Goal: Communication & Community: Answer question/provide support

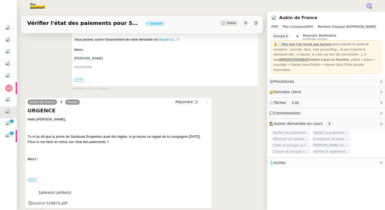
scroll to position [120, 0]
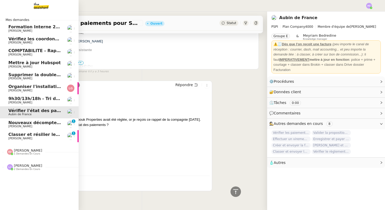
click at [29, 120] on span "Nouveaux décomptes de commissions" at bounding box center [53, 122] width 90 height 5
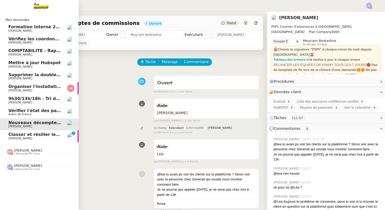
click at [24, 137] on span "[PERSON_NAME]" at bounding box center [20, 138] width 24 height 3
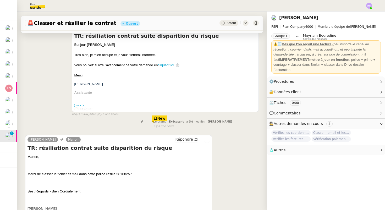
scroll to position [143, 0]
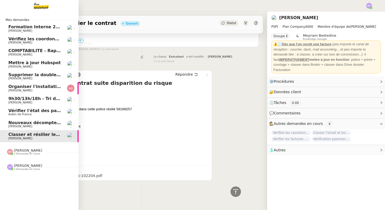
click at [44, 38] on span "Vérifiez les coordonnées bancaires pour le virement" at bounding box center [69, 38] width 123 height 5
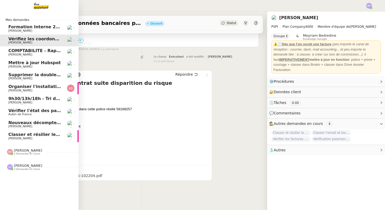
scroll to position [67, 0]
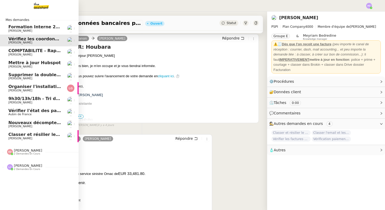
click at [45, 75] on span "Supprimer la double authentification" at bounding box center [51, 74] width 87 height 5
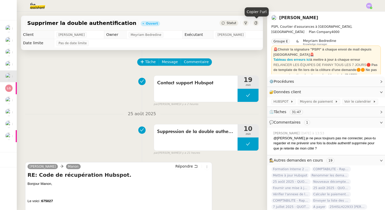
click at [255, 22] on icon at bounding box center [256, 22] width 3 height 3
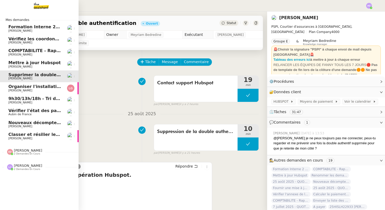
click at [32, 90] on span "Lee GRANDCLAUDON" at bounding box center [20, 90] width 24 height 3
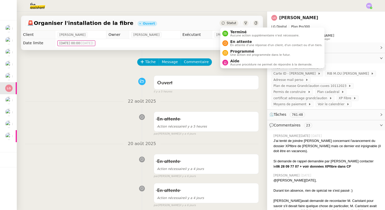
click at [228, 23] on span "Statut" at bounding box center [232, 23] width 10 height 4
click at [235, 43] on span "En attente" at bounding box center [276, 42] width 92 height 4
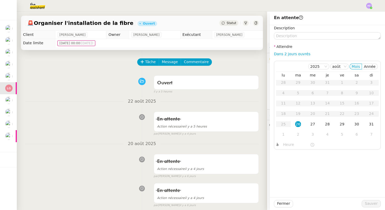
click at [110, 142] on nz-divider "20 août 2025" at bounding box center [142, 144] width 234 height 7
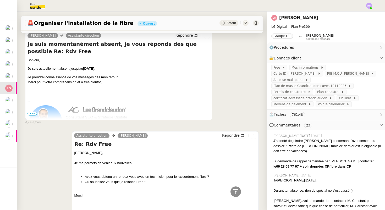
scroll to position [15, 0]
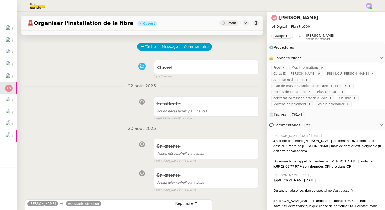
click at [231, 22] on span "Statut" at bounding box center [232, 23] width 10 height 4
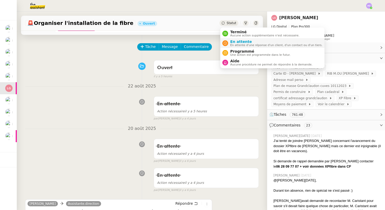
click at [241, 42] on span "En attente" at bounding box center [276, 42] width 92 height 4
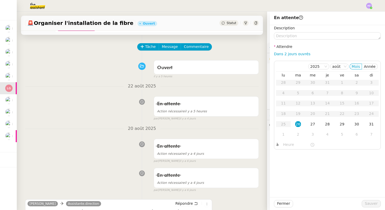
click at [228, 19] on div "🚨 Organiser l'installation de la fibre Ouvert Statut" at bounding box center [142, 23] width 242 height 15
click at [228, 21] on span "Statut" at bounding box center [232, 23] width 10 height 4
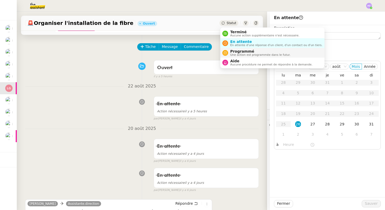
click at [235, 50] on span "Programmé" at bounding box center [260, 51] width 60 height 4
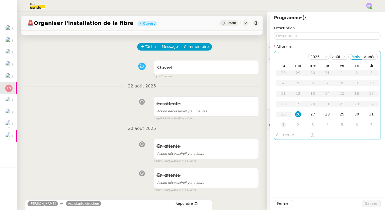
click at [283, 126] on div "1" at bounding box center [284, 125] width 6 height 6
click at [287, 135] on input "text" at bounding box center [296, 135] width 27 height 6
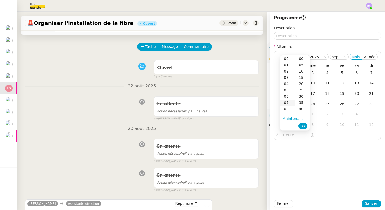
click at [288, 103] on div "07" at bounding box center [288, 103] width 15 height 6
click at [303, 57] on div "00" at bounding box center [302, 59] width 14 height 6
type input "07:00"
click at [304, 125] on span "Ok" at bounding box center [303, 125] width 5 height 5
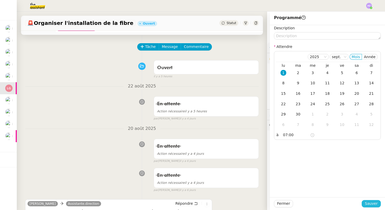
click at [370, 206] on span "Sauver" at bounding box center [371, 204] width 13 height 6
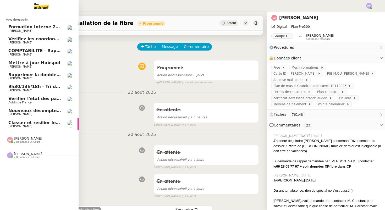
click at [45, 42] on span "[PERSON_NAME]" at bounding box center [34, 42] width 53 height 3
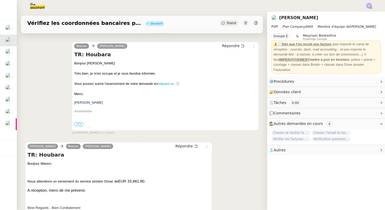
scroll to position [109, 0]
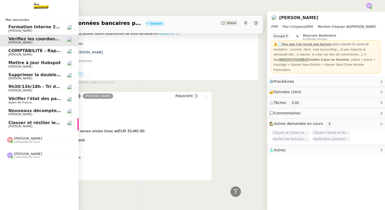
click at [19, 52] on span "COMPTABILITE - Rapprochement bancaire - 25 août 2025" at bounding box center [75, 50] width 134 height 5
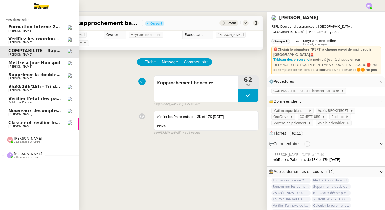
click at [33, 64] on span "Mettre à jour Hubspot" at bounding box center [34, 62] width 52 height 5
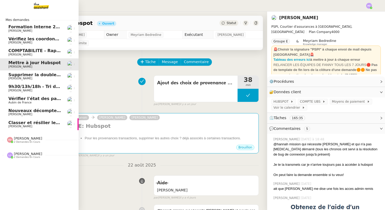
click at [40, 73] on span "Supprimer la double authentification" at bounding box center [51, 74] width 87 height 5
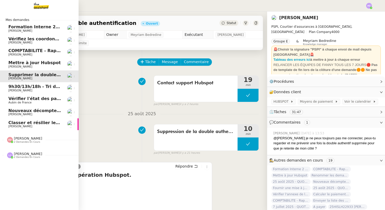
click at [43, 86] on span "9h30/13h/18h - Tri de la boite mail PRO - 22 août 2025" at bounding box center [72, 86] width 128 height 5
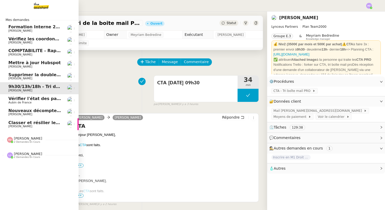
click at [41, 101] on span "Aubin de France" at bounding box center [34, 102] width 53 height 3
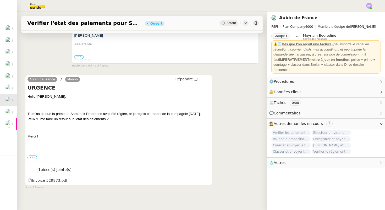
scroll to position [131, 0]
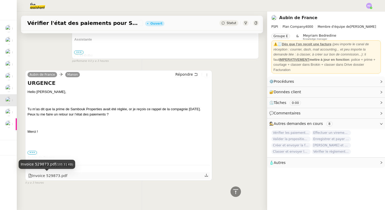
click at [50, 177] on div "Invoice 529873.pdf" at bounding box center [47, 176] width 39 height 6
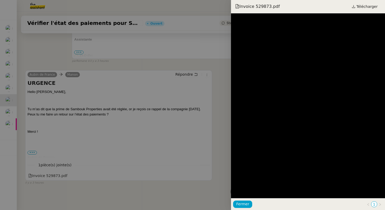
click at [148, 113] on div at bounding box center [192, 105] width 385 height 210
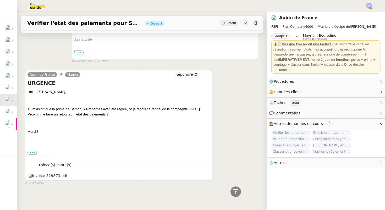
scroll to position [0, 0]
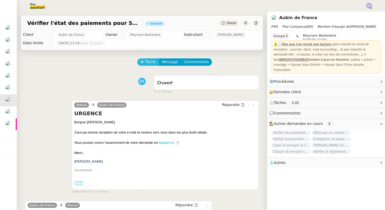
click at [147, 61] on span "Tâche" at bounding box center [150, 62] width 11 height 6
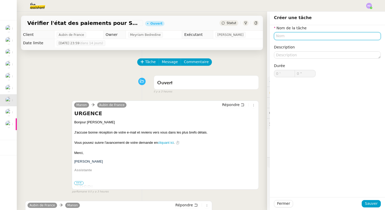
click at [281, 36] on input "text" at bounding box center [327, 36] width 107 height 8
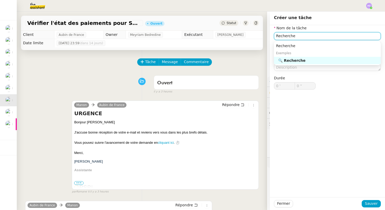
click at [306, 59] on div "🔍 Recherche" at bounding box center [328, 60] width 101 height 5
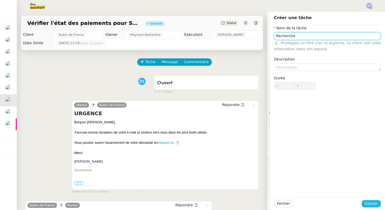
type input "Recherche"
click at [370, 203] on span "Sauver" at bounding box center [371, 204] width 13 height 6
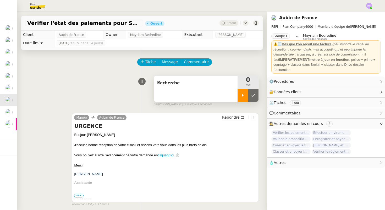
click at [244, 97] on icon at bounding box center [243, 95] width 4 height 4
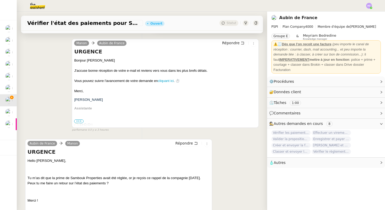
scroll to position [80, 0]
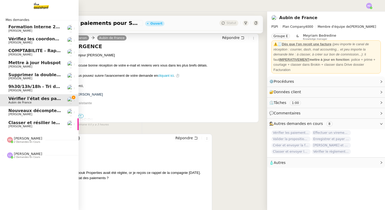
click at [19, 140] on span "[PERSON_NAME]" at bounding box center [28, 139] width 28 height 4
click at [26, 180] on span "2 demandes en cours" at bounding box center [27, 181] width 26 height 3
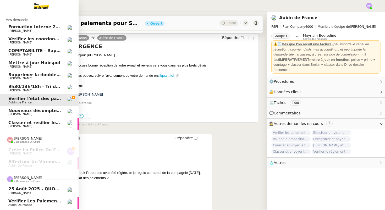
click at [27, 177] on span "[PERSON_NAME]" at bounding box center [28, 178] width 28 height 4
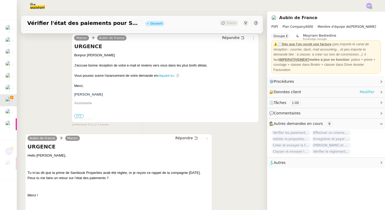
click at [367, 91] on link "Modifier" at bounding box center [367, 92] width 15 height 6
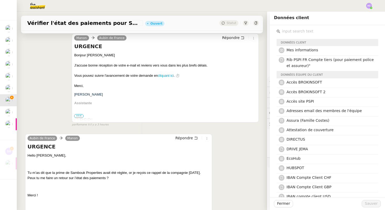
click at [296, 31] on input "text" at bounding box center [330, 31] width 98 height 7
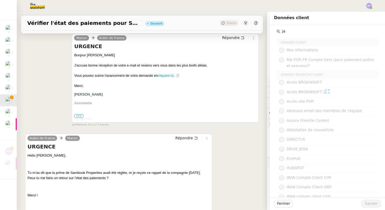
type input "j"
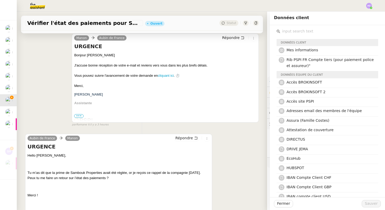
click at [261, 66] on div "Tâche Message Commentaire Veuillez patienter une erreur s'est produite 👌👌👌 mess…" at bounding box center [142, 113] width 251 height 287
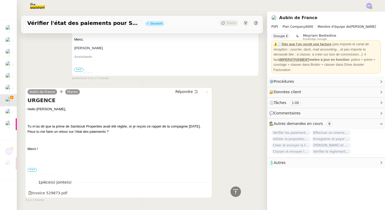
scroll to position [128, 0]
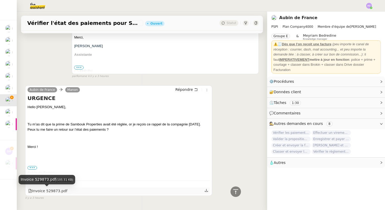
click at [57, 190] on div "Invoice 529873.pdf" at bounding box center [47, 191] width 39 height 6
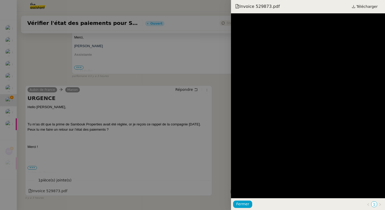
click at [184, 72] on div at bounding box center [192, 105] width 385 height 210
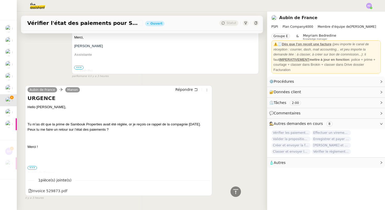
click at [73, 125] on span "Tu m’as dit que la prime de Sambouk Properties avait été réglée, or je reçois c…" at bounding box center [115, 126] width 174 height 9
copy span "Sambouk"
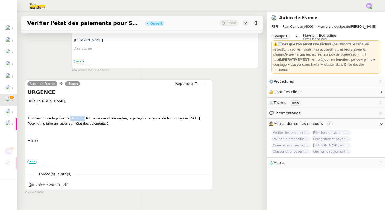
scroll to position [136, 0]
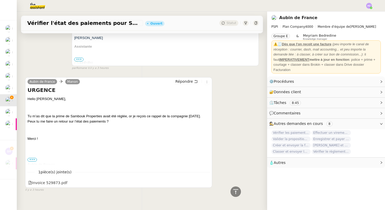
click at [148, 120] on p "Tu m’as dit que la prime de Sambouk Properties avait été réglée, or je reçois c…" at bounding box center [119, 119] width 182 height 10
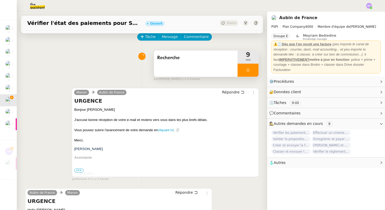
scroll to position [0, 0]
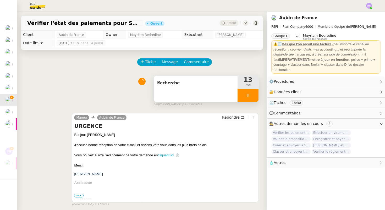
click at [252, 94] on div at bounding box center [248, 95] width 21 height 13
click at [252, 94] on icon at bounding box center [253, 95] width 4 height 4
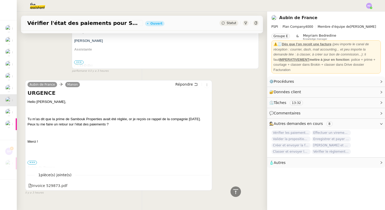
scroll to position [143, 0]
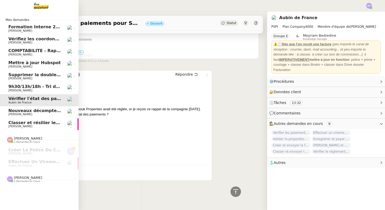
click at [30, 112] on span "Nouveaux décomptes de commissions" at bounding box center [53, 110] width 90 height 5
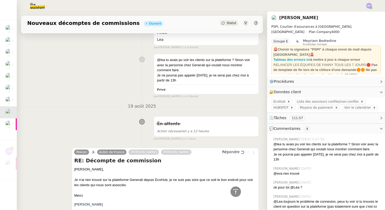
scroll to position [99, 0]
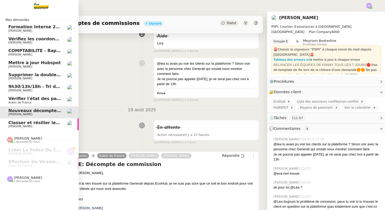
click at [51, 122] on span "Classer et résilier le contrat" at bounding box center [41, 122] width 66 height 5
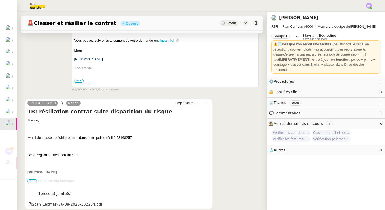
scroll to position [102, 0]
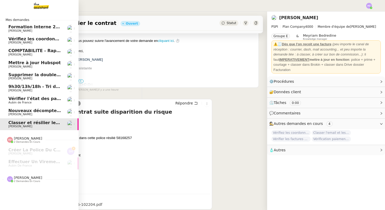
click at [30, 36] on link "Vérifiez les coordonnées bancaires pour le virement [PERSON_NAME]" at bounding box center [39, 41] width 79 height 12
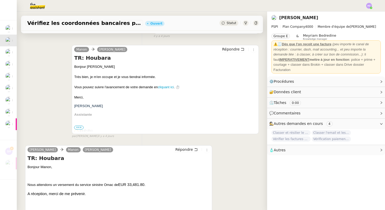
scroll to position [54, 0]
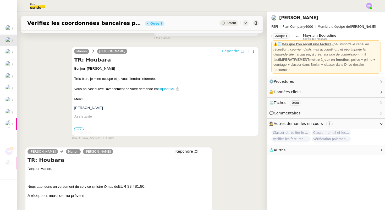
click at [230, 51] on span "Répondre" at bounding box center [231, 51] width 18 height 5
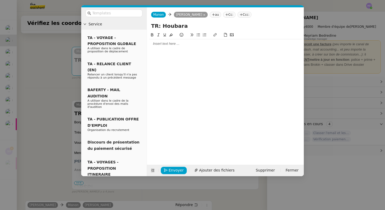
click at [180, 43] on div at bounding box center [225, 43] width 153 height 5
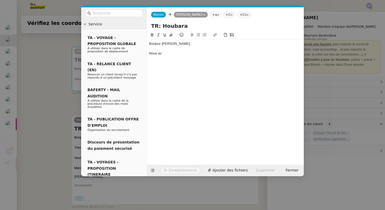
click at [51, 76] on nz-modal-container "Service TA - VOYAGE - PROPOSITION GLOBALE A utiliser dans le cadre de propositi…" at bounding box center [192, 105] width 385 height 210
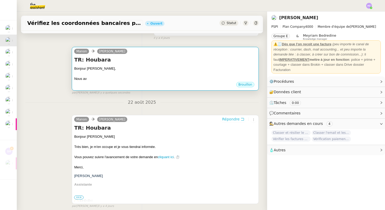
scroll to position [0, 0]
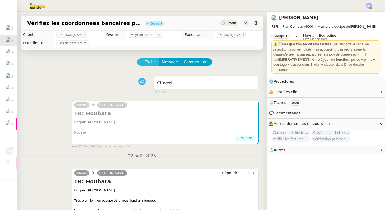
click at [146, 61] on span "Tâche" at bounding box center [150, 62] width 11 height 6
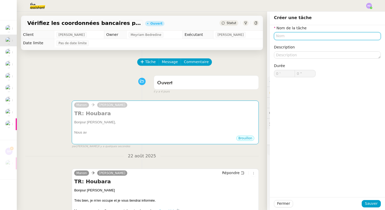
click at [311, 35] on input "text" at bounding box center [327, 36] width 107 height 8
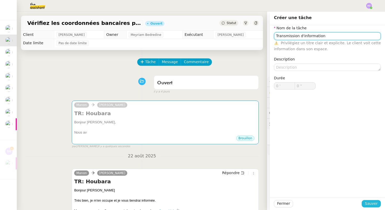
type input "Transmission d'information"
click at [372, 205] on span "Sauver" at bounding box center [371, 204] width 13 height 6
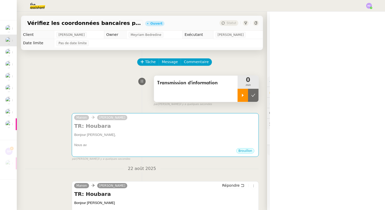
click at [238, 98] on div at bounding box center [243, 95] width 10 height 13
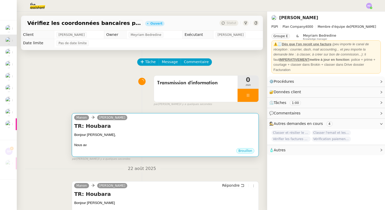
click at [168, 126] on h4 "TR: Houbara" at bounding box center [165, 125] width 182 height 7
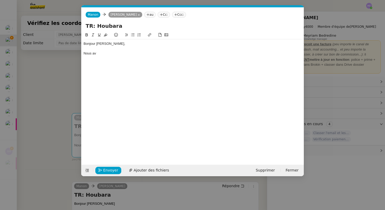
scroll to position [0, 11]
click at [116, 52] on div "Nous av" at bounding box center [193, 53] width 218 height 5
click at [41, 103] on nz-modal-container "Service TA - VOYAGE - PROPOSITION GLOBALE A utiliser dans le cadre de propositi…" at bounding box center [192, 105] width 385 height 210
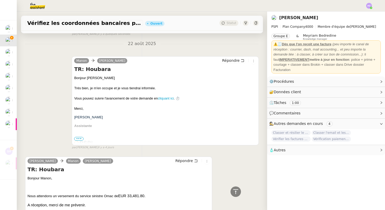
scroll to position [126, 0]
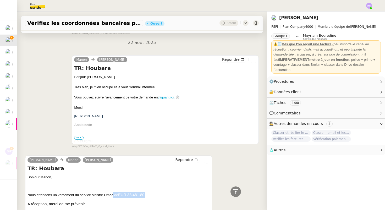
drag, startPoint x: 147, startPoint y: 196, endPoint x: 114, endPoint y: 197, distance: 32.8
click at [114, 197] on p "Nous attendons un versement du service sinistre Omac de EUR 33,481.80." at bounding box center [119, 195] width 182 height 6
copy p "de EUR 33,481.80."
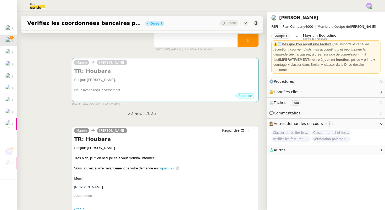
scroll to position [0, 0]
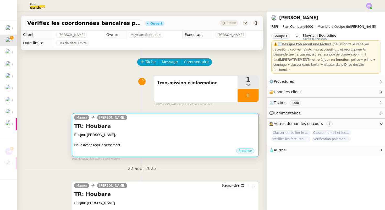
click at [134, 129] on h4 "TR: Houbara" at bounding box center [165, 125] width 182 height 7
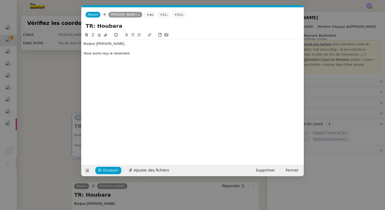
scroll to position [0, 11]
click at [143, 52] on div "Nous avons reçu le versement" at bounding box center [193, 53] width 218 height 5
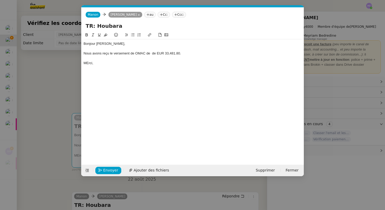
click at [88, 64] on div "MErci," at bounding box center [193, 63] width 218 height 5
click at [205, 54] on div "Nous avons reçu le versement de OMAC de de EUR 33,481.80." at bounding box center [193, 53] width 218 height 5
click at [84, 53] on div "Nous avons reçu le versement de OMAC de de EUR 33,481.80." at bounding box center [193, 53] width 218 height 5
click at [153, 54] on div "Nous avons reçu le versement de OMAC de de EUR 33,481.80." at bounding box center [193, 53] width 218 height 5
click at [179, 54] on div "Nous avons reçu le versement de OMAC de EUR 33,481.80." at bounding box center [193, 53] width 218 height 5
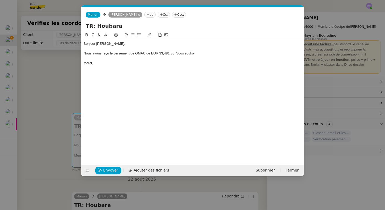
click at [177, 55] on div "Nous avons reçu le versement de OMAC de EUR 33,481.80. Vous souha" at bounding box center [193, 53] width 218 height 5
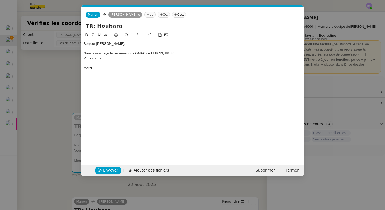
click at [119, 57] on div "Vous souha" at bounding box center [193, 58] width 218 height 5
click at [107, 171] on span "Envoyer" at bounding box center [110, 171] width 15 height 6
click at [106, 170] on span "Confirmer l'envoi" at bounding box center [118, 171] width 31 height 6
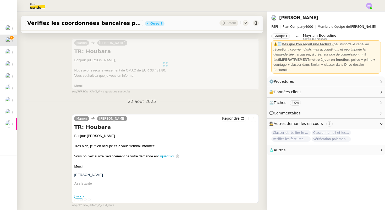
scroll to position [35, 0]
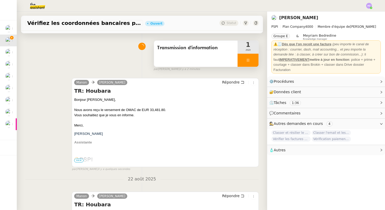
click at [249, 61] on icon at bounding box center [248, 60] width 4 height 4
click at [258, 59] on button at bounding box center [253, 60] width 10 height 13
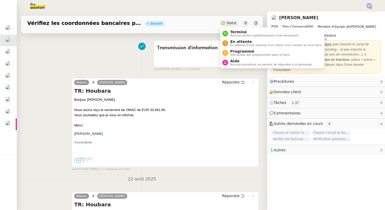
click at [227, 22] on div "Statut" at bounding box center [229, 23] width 19 height 6
click at [234, 43] on span "En attente" at bounding box center [276, 42] width 92 height 4
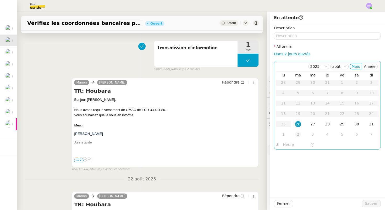
click at [299, 134] on div "2" at bounding box center [298, 135] width 6 height 6
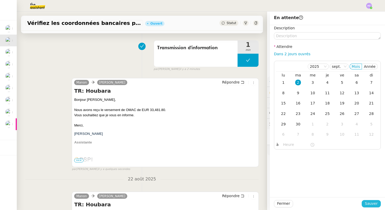
click at [368, 203] on span "Sauver" at bounding box center [371, 204] width 13 height 6
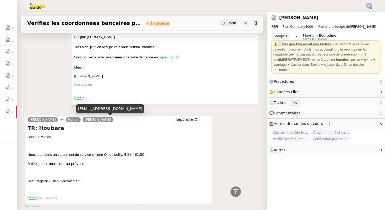
scroll to position [265, 0]
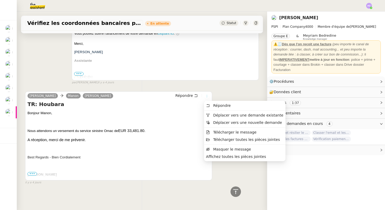
click at [208, 97] on icon at bounding box center [207, 96] width 3 height 3
click at [218, 133] on span "Télécharger le message" at bounding box center [235, 132] width 44 height 4
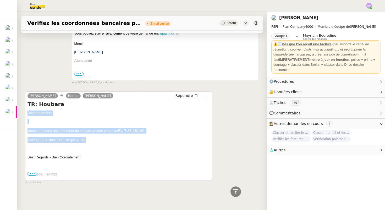
drag, startPoint x: 88, startPoint y: 140, endPoint x: 27, endPoint y: 114, distance: 66.5
click at [27, 114] on div "Sophie Mouraire Manon Pierrick Morel Répondre TR: Houbara Bonjour Manon, Nous a…" at bounding box center [118, 136] width 187 height 89
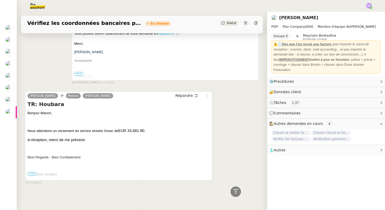
click at [28, 115] on span "Bonjour Manon," at bounding box center [40, 113] width 25 height 4
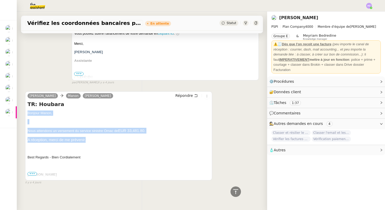
drag, startPoint x: 28, startPoint y: 115, endPoint x: 89, endPoint y: 144, distance: 67.3
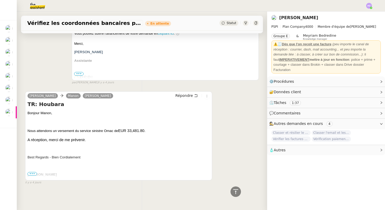
click at [96, 137] on p "A réception, merci de me prévenir." at bounding box center [119, 140] width 182 height 6
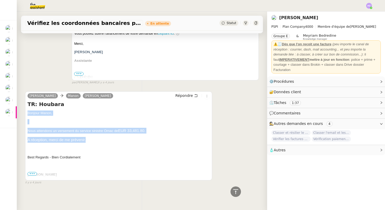
drag, startPoint x: 28, startPoint y: 113, endPoint x: 92, endPoint y: 144, distance: 71.8
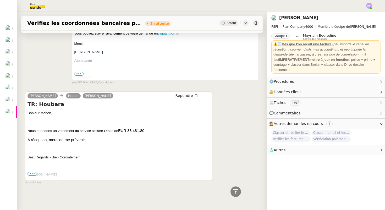
click at [90, 141] on p "A réception, merci de me prévenir." at bounding box center [119, 140] width 182 height 6
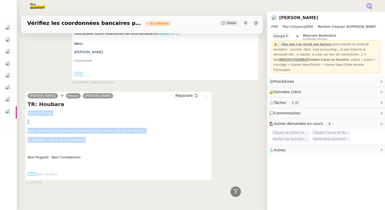
drag, startPoint x: 90, startPoint y: 141, endPoint x: 28, endPoint y: 114, distance: 68.4
click at [36, 114] on span "Bonjour Manon," at bounding box center [40, 113] width 25 height 4
drag, startPoint x: 28, startPoint y: 114, endPoint x: 89, endPoint y: 141, distance: 67.3
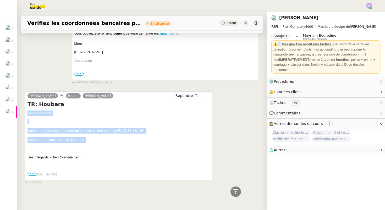
click at [125, 132] on span "EUR 33,481.80." at bounding box center [131, 131] width 27 height 4
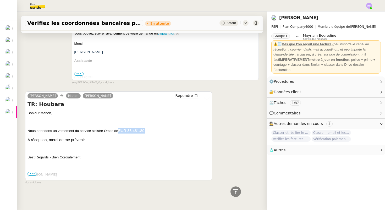
drag, startPoint x: 148, startPoint y: 131, endPoint x: 121, endPoint y: 133, distance: 27.3
click at [121, 133] on p "Nous attendons un versement du service sinistre Omac de EUR 33,481.80." at bounding box center [119, 131] width 182 height 6
click at [118, 132] on span "Nous attendons un versement du service sinistre Omac de" at bounding box center [73, 131] width 91 height 4
drag, startPoint x: 119, startPoint y: 132, endPoint x: 145, endPoint y: 132, distance: 26.7
click at [145, 132] on p "Nous attendons un versement du service sinistre Omac de EUR 33,481.80." at bounding box center [119, 131] width 182 height 6
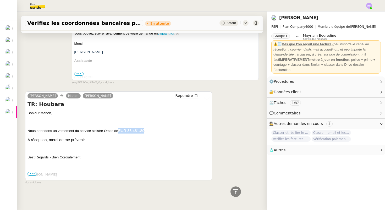
drag, startPoint x: 145, startPoint y: 131, endPoint x: 120, endPoint y: 133, distance: 25.7
click at [119, 133] on span "EUR 33,481.80." at bounding box center [131, 131] width 27 height 4
click at [63, 129] on span "Nous attendons un versement du service sinistre Omac de" at bounding box center [73, 131] width 91 height 4
drag, startPoint x: 145, startPoint y: 131, endPoint x: 121, endPoint y: 130, distance: 24.7
click at [120, 130] on span "EUR 33,481.80." at bounding box center [131, 131] width 27 height 4
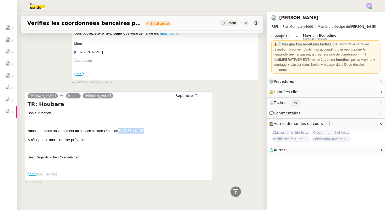
click at [119, 130] on span "EUR 33,481.80." at bounding box center [131, 131] width 27 height 4
drag, startPoint x: 118, startPoint y: 131, endPoint x: 105, endPoint y: 131, distance: 12.6
click at [105, 131] on span "Nous attendons un versement du service sinistre Omac de" at bounding box center [73, 131] width 91 height 4
drag, startPoint x: 145, startPoint y: 131, endPoint x: 105, endPoint y: 133, distance: 40.2
click at [105, 133] on p "Nous attendons un versement du service sinistre Omac de EUR 33,481.80." at bounding box center [119, 131] width 182 height 6
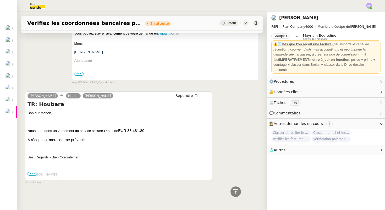
click at [114, 115] on p "Bonjour Manon," at bounding box center [119, 113] width 182 height 5
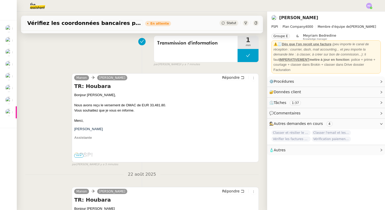
scroll to position [75, 0]
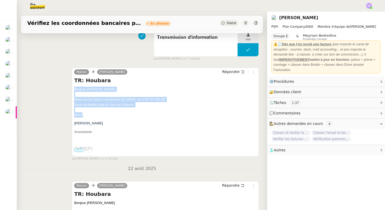
drag, startPoint x: 74, startPoint y: 89, endPoint x: 83, endPoint y: 116, distance: 28.0
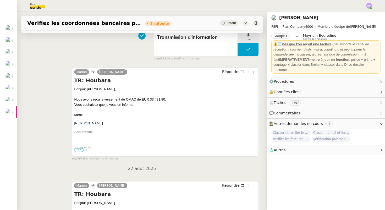
click at [85, 116] on div "Merci," at bounding box center [165, 114] width 182 height 5
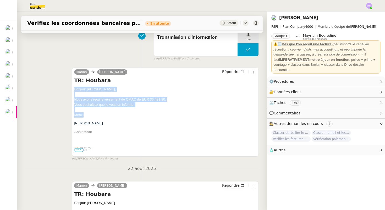
drag, startPoint x: 85, startPoint y: 116, endPoint x: 73, endPoint y: 91, distance: 27.7
click at [73, 91] on div "Manon Sophie Mouraire Répondre TR: Houbara Bonjour Sophie, Nous avons reçu le v…" at bounding box center [165, 112] width 187 height 89
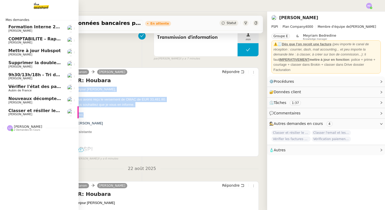
click at [40, 108] on link "Classer et résilier le contrat Sophie Mouraire" at bounding box center [39, 112] width 79 height 12
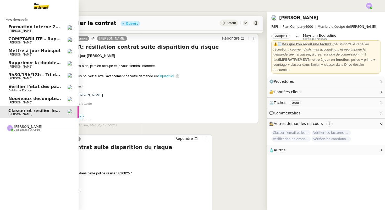
click at [34, 98] on span "Nouveaux décomptes de commissions" at bounding box center [53, 98] width 90 height 5
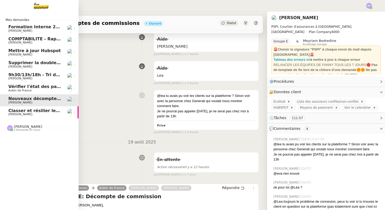
click at [24, 89] on span "Aubin de France" at bounding box center [19, 90] width 23 height 3
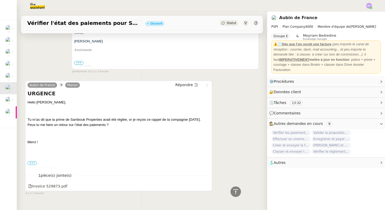
scroll to position [135, 0]
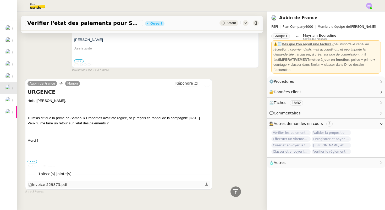
click at [207, 185] on icon at bounding box center [207, 184] width 4 height 4
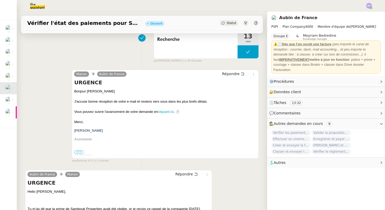
scroll to position [0, 0]
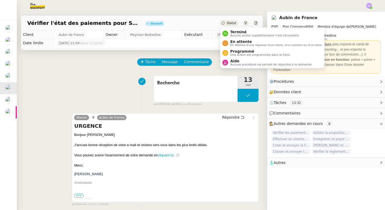
click at [230, 24] on span "Statut" at bounding box center [232, 23] width 10 height 4
click at [104, 75] on div "Recherche 13 min false par Hannah C. il y a 29 minutes" at bounding box center [142, 90] width 234 height 34
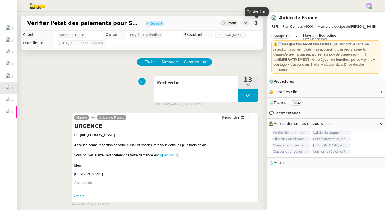
click at [256, 23] on icon at bounding box center [256, 22] width 3 height 3
click at [185, 63] on span "Commentaire" at bounding box center [196, 62] width 25 height 6
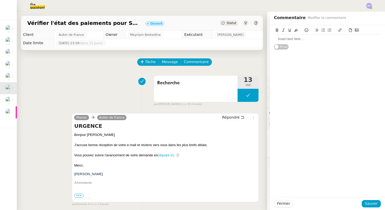
click at [282, 37] on div at bounding box center [327, 39] width 107 height 5
click at [374, 204] on span "Sauver" at bounding box center [371, 204] width 13 height 6
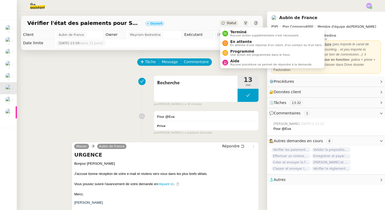
click at [234, 23] on span "Statut" at bounding box center [232, 23] width 10 height 4
click at [242, 64] on span "Aucune procédure ne permet de répondre à la demande." at bounding box center [271, 64] width 82 height 3
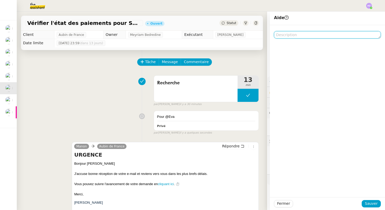
click at [292, 35] on textarea at bounding box center [327, 34] width 107 height 7
type textarea "Cf commentaire"
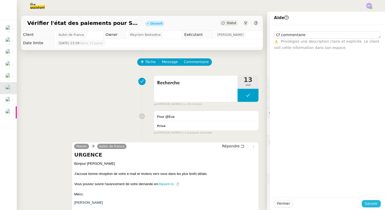
click at [371, 202] on span "Sauver" at bounding box center [371, 204] width 13 height 6
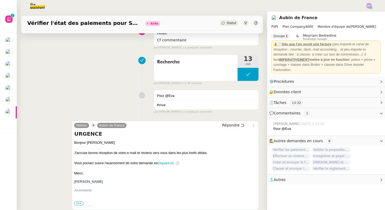
scroll to position [69, 0]
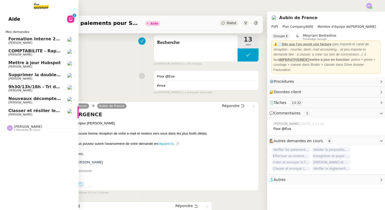
click at [32, 51] on span "COMPTABILITE - Rapprochement bancaire - 25 août 2025" at bounding box center [75, 51] width 134 height 5
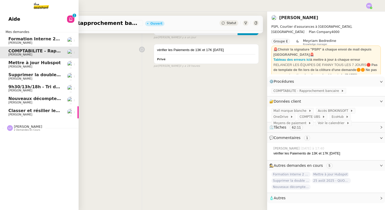
scroll to position [67, 0]
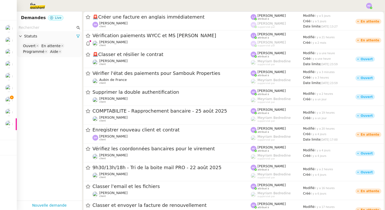
click at [34, 28] on input "text" at bounding box center [47, 28] width 57 height 6
paste input "Sambouk"
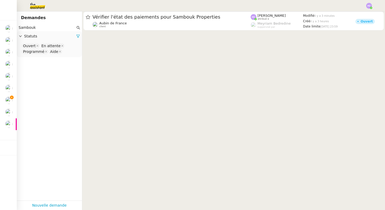
type input "Sambouk"
click at [78, 36] on icon at bounding box center [78, 36] width 4 height 4
click at [78, 36] on span "Statuts" at bounding box center [52, 36] width 56 height 6
click at [30, 44] on nz-select-top-control "Please select" at bounding box center [49, 46] width 57 height 7
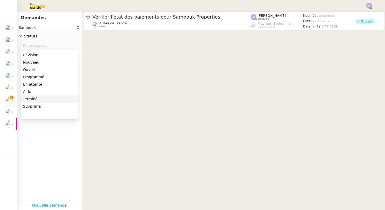
click at [33, 98] on div "Terminé" at bounding box center [49, 99] width 53 height 5
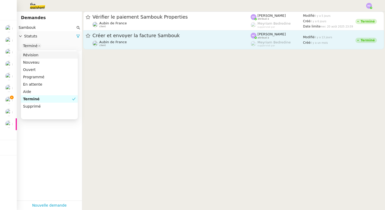
click at [135, 37] on span "Créer et envoyer la facture Sambouk" at bounding box center [172, 35] width 158 height 5
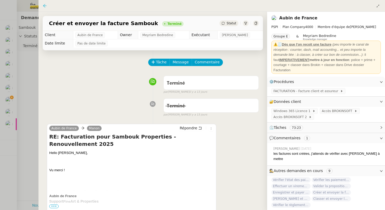
click at [44, 6] on icon at bounding box center [45, 6] width 4 height 4
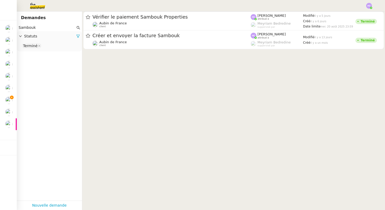
click at [195, 64] on cdk-virtual-scroll-viewport "Vérifier le paiement Sambouk Properties Aubin de France client Hannah Cassar at…" at bounding box center [233, 111] width 303 height 199
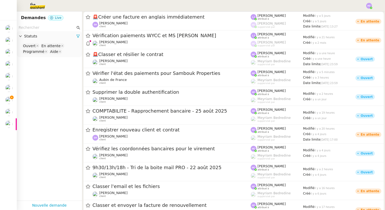
click at [43, 27] on input "text" at bounding box center [47, 28] width 57 height 6
paste input "Le virement à l'assureur a été préparé ce matin."
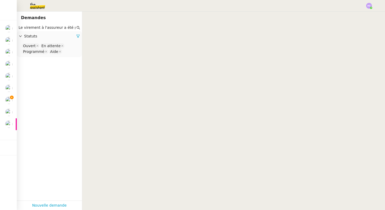
scroll to position [0, 23]
type input "Le virement à l'assureur a été préparé ce matin."
click at [77, 36] on icon at bounding box center [78, 36] width 3 height 3
click at [31, 36] on span "Statuts" at bounding box center [52, 36] width 56 height 6
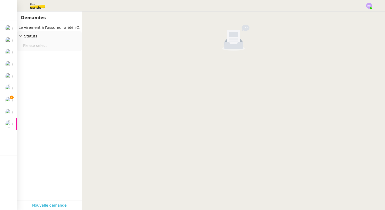
click at [32, 43] on nz-select-top-control "Please select" at bounding box center [49, 46] width 57 height 7
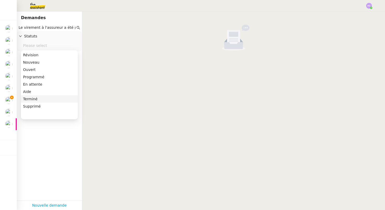
click at [34, 99] on div "Terminé" at bounding box center [49, 99] width 53 height 5
click at [47, 28] on input "Le virement à l'assureur a été préparé ce matin." at bounding box center [47, 28] width 57 height 6
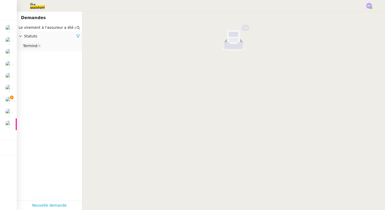
click at [47, 28] on input "Le virement à l'assureur a été préparé ce matin." at bounding box center [47, 28] width 57 height 6
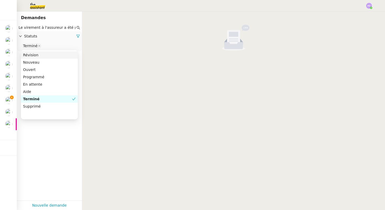
click at [47, 28] on input "Le virement à l'assureur a été préparé ce matin." at bounding box center [47, 28] width 57 height 6
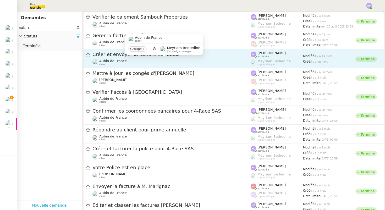
type input "aubin"
click at [112, 60] on span "Aubin de France" at bounding box center [113, 61] width 28 height 4
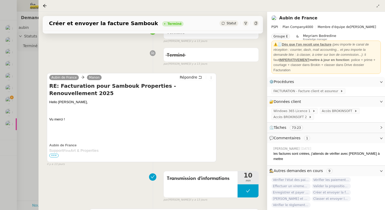
scroll to position [22, 0]
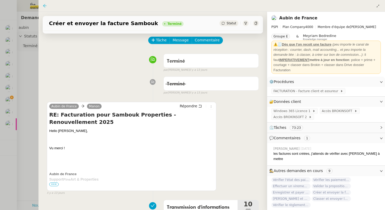
click at [45, 7] on icon at bounding box center [45, 6] width 4 height 4
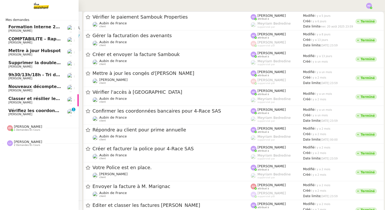
click at [28, 112] on span "Vérifiez les coordonnées bancaires pour le virement" at bounding box center [69, 110] width 123 height 5
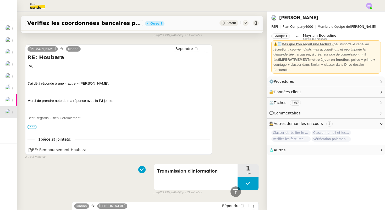
scroll to position [54, 0]
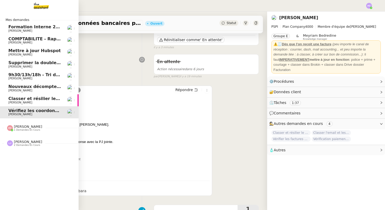
click at [25, 76] on span "9h30/13h/18h - Tri de la boite mail PRO - 22 août 2025" at bounding box center [72, 74] width 128 height 5
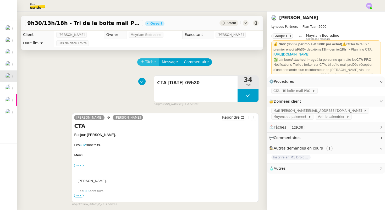
click at [147, 61] on span "Tâche" at bounding box center [150, 62] width 11 height 6
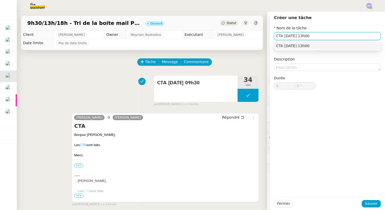
click at [338, 46] on div "CTA 26/08 13h00" at bounding box center [327, 46] width 103 height 5
type input "CTA 26/08 13h00"
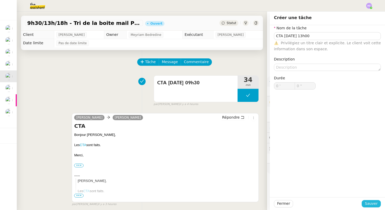
click at [372, 202] on span "Sauver" at bounding box center [371, 204] width 13 height 6
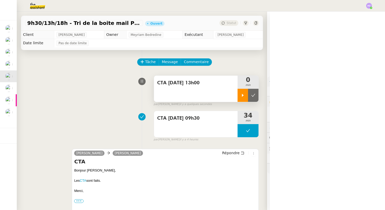
click at [244, 92] on div at bounding box center [243, 95] width 10 height 13
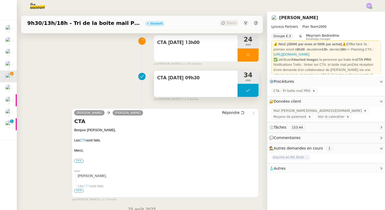
scroll to position [51, 0]
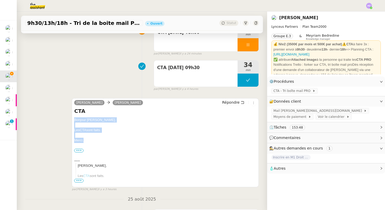
drag, startPoint x: 85, startPoint y: 140, endPoint x: 69, endPoint y: 120, distance: 26.0
click at [70, 120] on div "Iris Lynceus Patrick Chotard Répondre CTA Bonjour Patrick, Les CTA sont faits. …" at bounding box center [142, 143] width 234 height 98
copy div "Bonjour Patrick, Les CTA sont faits. Merci,"
click at [236, 102] on span "Répondre" at bounding box center [231, 102] width 18 height 5
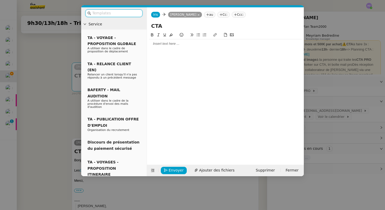
click at [167, 44] on div at bounding box center [225, 43] width 153 height 5
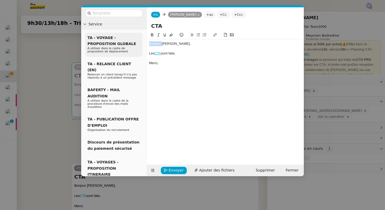
drag, startPoint x: 162, startPoint y: 44, endPoint x: 135, endPoint y: 44, distance: 26.5
click at [135, 44] on nz-layout "Service TA - VOYAGE - PROPOSITION GLOBALE A utiliser dans le cadre de propositi…" at bounding box center [192, 91] width 223 height 169
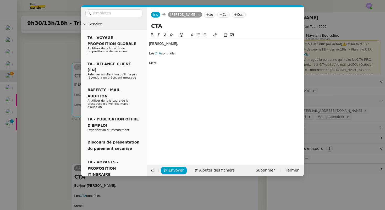
click at [51, 78] on nz-modal-container "Service TA - VOYAGE - PROPOSITION GLOBALE A utiliser dans le cadre de propositi…" at bounding box center [192, 105] width 385 height 210
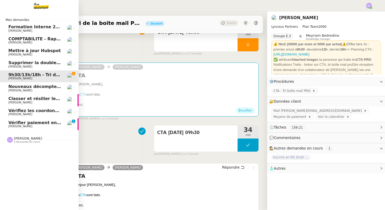
click at [25, 125] on span "[PERSON_NAME]" at bounding box center [20, 126] width 24 height 3
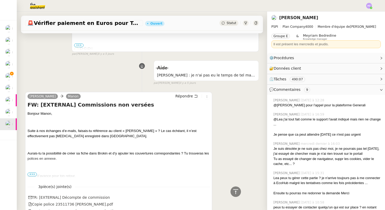
scroll to position [851, 0]
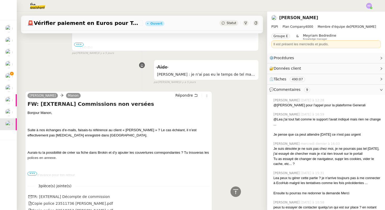
click at [35, 173] on span "•••" at bounding box center [32, 174] width 9 height 4
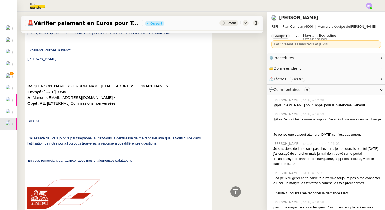
scroll to position [1238, 0]
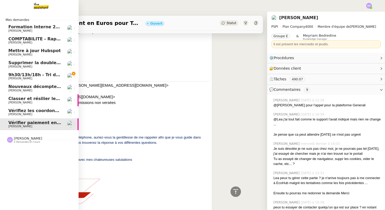
click at [20, 77] on span "9h30/13h/18h - Tri de la boite mail PRO - 22 août 2025" at bounding box center [72, 74] width 128 height 5
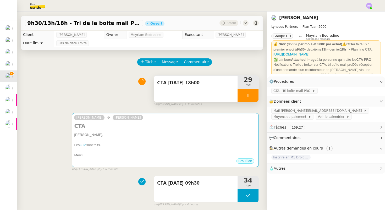
click at [247, 98] on div at bounding box center [248, 95] width 21 height 13
click at [254, 98] on button at bounding box center [253, 95] width 10 height 13
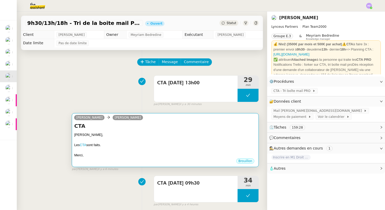
click at [205, 131] on div "CTA Patrick, Les CTA sont faits. Merci, •••" at bounding box center [165, 140] width 182 height 36
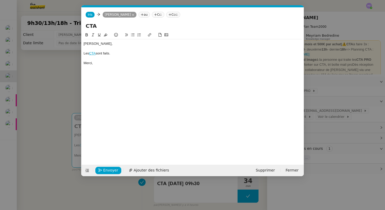
scroll to position [0, 11]
click at [107, 173] on span "Envoyer" at bounding box center [110, 171] width 15 height 6
click at [107, 171] on span "Confirmer l'envoi" at bounding box center [118, 171] width 31 height 6
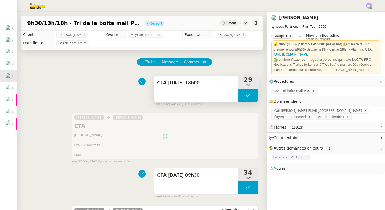
click at [249, 96] on icon at bounding box center [248, 95] width 4 height 4
click at [244, 95] on icon at bounding box center [243, 95] width 4 height 4
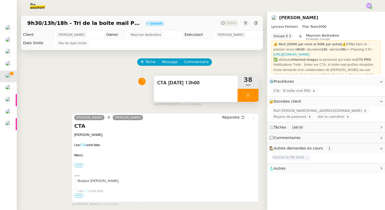
click at [249, 93] on div at bounding box center [248, 95] width 21 height 13
click at [255, 95] on icon at bounding box center [254, 95] width 4 height 3
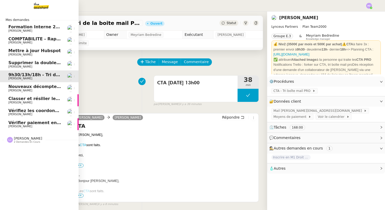
click at [21, 37] on span "COMPTABILITE - Rapprochement bancaire - 25 août 2025" at bounding box center [75, 38] width 134 height 5
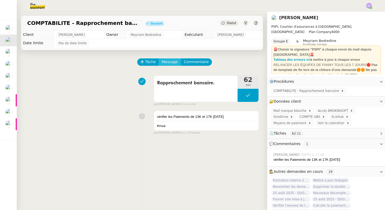
click at [163, 63] on span "Message" at bounding box center [170, 62] width 16 height 6
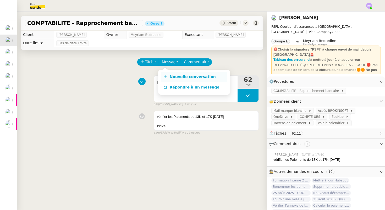
click at [172, 75] on span "Nouvelle conversation" at bounding box center [193, 77] width 46 height 4
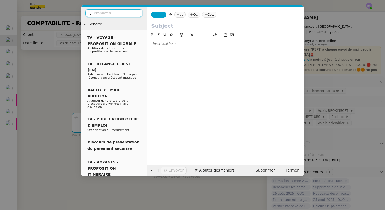
click at [159, 43] on div at bounding box center [225, 43] width 153 height 5
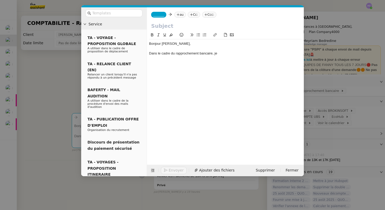
drag, startPoint x: 225, startPoint y: 53, endPoint x: 149, endPoint y: 55, distance: 75.5
click at [149, 55] on div "Dans le cadre du rapprochement bancaire, je" at bounding box center [225, 53] width 153 height 5
click at [224, 55] on div "Dans le cadre du rapprochement bancaire, je" at bounding box center [225, 53] width 153 height 5
drag, startPoint x: 222, startPoint y: 55, endPoint x: 150, endPoint y: 56, distance: 71.8
click at [150, 56] on div "Bonjour Fanny, Dans le cadre du rapprochement bancaire, je" at bounding box center [225, 48] width 153 height 19
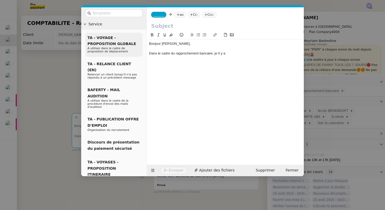
drag, startPoint x: 232, startPoint y: 53, endPoint x: 125, endPoint y: 52, distance: 106.5
click at [125, 52] on nz-layout "Service TA - VOYAGE - PROPOSITION GLOBALE A utiliser dans le cadre de propositi…" at bounding box center [192, 91] width 223 height 169
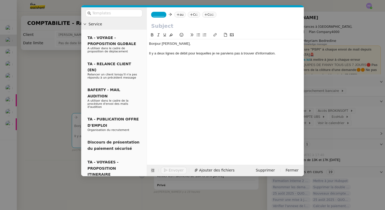
click at [189, 55] on div "Il y a deux lignes de débit pour lesquelles je ne parviens pas à trouver d'info…" at bounding box center [225, 53] width 153 height 5
click at [158, 55] on div "Il y a deux lignes de débit pour lesquelles je ne parviens pas à trouver d'info…" at bounding box center [225, 53] width 153 height 5
click at [167, 53] on div "Il y asur le compte courant CHFdeux lignes de débit pour lesquelles je ne parvi…" at bounding box center [225, 56] width 153 height 10
click at [181, 55] on div "Il y asur le Compte courant CHFdeux lignes de débit pour lesquelles je ne parvi…" at bounding box center [225, 56] width 153 height 10
click at [199, 54] on div "Il y asur le Compte Courant CHFdeux lignes de débit pour lesquelles je ne parvi…" at bounding box center [225, 56] width 153 height 10
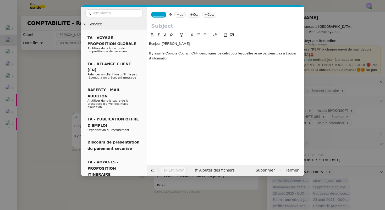
click at [184, 59] on div "Il y asur le Compte Courant CHF deux lignes de débit pour lesquelles je ne parv…" at bounding box center [225, 56] width 153 height 10
click at [157, 53] on div "Il y asur le Compte Courant CHF deux lignes de débit pour lesquelles je ne parv…" at bounding box center [225, 56] width 153 height 10
click at [200, 53] on div "Il y a sur le Compte Courant CHF deux lignes de débit pour lesquelles je ne par…" at bounding box center [225, 56] width 153 height 10
click at [209, 59] on div "Il y a sur le Compte Courant CHF deux lignes de débit pour lesquelles je ne par…" at bounding box center [225, 56] width 153 height 10
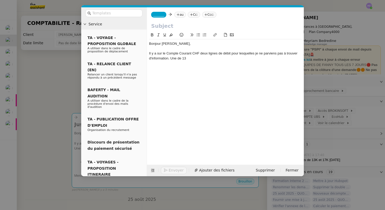
click at [67, 107] on nz-modal-container "Service TA - VOYAGE - PROPOSITION GLOBALE A utiliser dans le cadre de propositi…" at bounding box center [192, 105] width 385 height 210
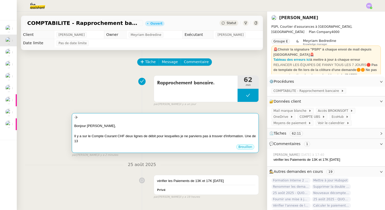
click at [173, 137] on div "Il y a sur le Compte Courant CHF deux lignes de débit pour lesquelles je ne par…" at bounding box center [165, 139] width 182 height 10
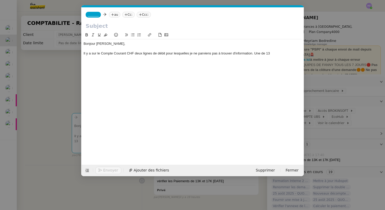
scroll to position [0, 11]
click at [275, 54] on div "Il y a sur le Compte Courant CHF deux lignes de débit pour lesquelles je ne par…" at bounding box center [193, 53] width 218 height 5
click at [275, 53] on div "Il y a sur le Compte Courant CHF deux lignes de débit pour lesquelles je ne par…" at bounding box center [193, 53] width 218 height 5
click at [0, 0] on lt-div at bounding box center [0, 0] width 0 height 0
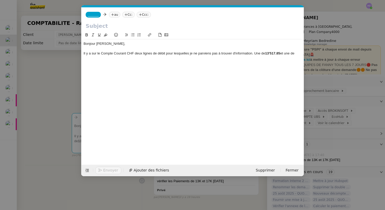
select select "fr"
click at [274, 51] on strong "13'517.85" at bounding box center [272, 53] width 15 height 4
click at [291, 53] on div "Il y a sur le Compte Courant CHF deux lignes de débit pour lesquelles je ne par…" at bounding box center [193, 53] width 218 height 5
click at [255, 55] on div "Il y a sur le Compte Courant CHF deux lignes de débit pour lesquelles je ne par…" at bounding box center [193, 53] width 218 height 5
click at [147, 59] on div "Une de 13'517.85 et une de" at bounding box center [193, 58] width 218 height 5
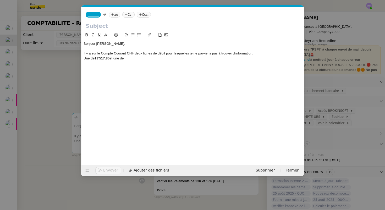
click at [91, 59] on div "Une de 13'517.85 et une de" at bounding box center [193, 58] width 218 height 5
click at [157, 60] on div "Une pour un montant de 13'517.85 et une de" at bounding box center [193, 58] width 218 height 5
drag, startPoint x: 141, startPoint y: 59, endPoint x: 156, endPoint y: 59, distance: 14.9
click at [156, 59] on div "Une pour un montant de 13'517.85 et une de" at bounding box center [193, 58] width 218 height 5
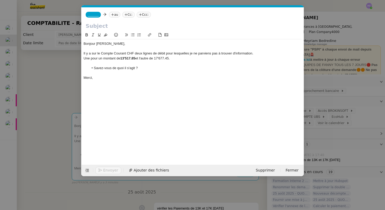
click at [159, 61] on div at bounding box center [193, 63] width 218 height 5
click at [160, 59] on div "Une pour un montant de 13'517.85 et l'autre de 17'677.45." at bounding box center [193, 58] width 218 height 5
click at [174, 62] on div at bounding box center [193, 63] width 218 height 5
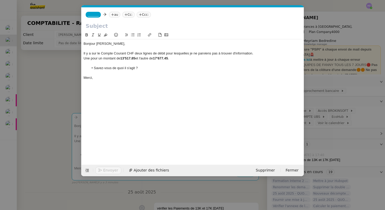
click at [145, 67] on li "Savez-vous de quoi il s'agit ?" at bounding box center [195, 68] width 213 height 5
click at [103, 50] on div at bounding box center [193, 48] width 218 height 5
click at [134, 54] on div "Il y a sur le Compte Courant CHF deux lignes de débit pour lesquelles je ne par…" at bounding box center [193, 53] width 218 height 5
click at [142, 60] on div "Une pour un montant de 13'517.85 et l'autre de 17'677.45 ." at bounding box center [193, 58] width 218 height 5
click at [186, 58] on div "Une pour un montant de 13'517.85 et l'autre de 17'677.45 ." at bounding box center [193, 58] width 218 height 5
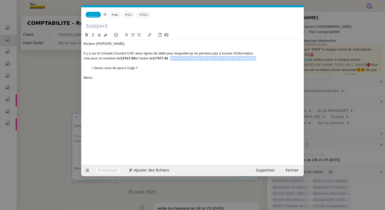
drag, startPoint x: 173, startPoint y: 58, endPoint x: 284, endPoint y: 59, distance: 111.4
click at [284, 59] on div "Une pour un montant de 13'517.85 et l'autre de 17'677.45 . Je ne les trouve pas…" at bounding box center [193, 58] width 218 height 5
click at [100, 26] on input "text" at bounding box center [193, 26] width 214 height 8
type input "M"
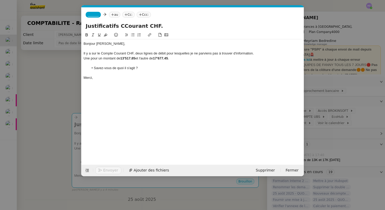
click at [118, 27] on input "Justificatifs CCourant CHF." at bounding box center [193, 26] width 214 height 8
click at [119, 26] on input "Justificatifs CCourant CHF." at bounding box center [193, 26] width 214 height 8
type input "Justificatifs Compte Courant CHF."
click at [113, 78] on div "Merci," at bounding box center [193, 78] width 218 height 5
click at [120, 68] on li "Savez-vous de quoi il s'agit ?" at bounding box center [195, 68] width 213 height 5
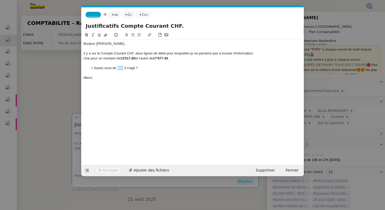
click at [120, 68] on li "Savez-vous de quoi il s'agit ?" at bounding box center [195, 68] width 213 height 5
click at [138, 66] on li "Savez-vous de quoi il s'agit ?" at bounding box center [195, 68] width 213 height 5
click at [118, 76] on div "Merci," at bounding box center [193, 78] width 218 height 5
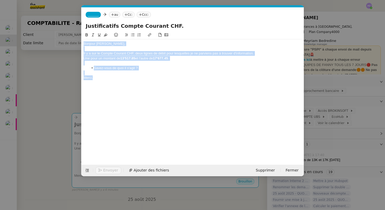
drag, startPoint x: 118, startPoint y: 75, endPoint x: 78, endPoint y: 45, distance: 50.1
click at [78, 45] on nz-modal-container "Service TA - VOYAGE - PROPOSITION GLOBALE A utiliser dans le cadre de propositi…" at bounding box center [192, 105] width 385 height 210
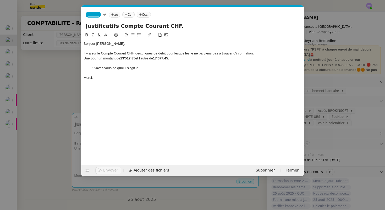
click at [123, 74] on div at bounding box center [193, 73] width 218 height 5
click at [63, 88] on nz-modal-container "Service TA - VOYAGE - PROPOSITION GLOBALE A utiliser dans le cadre de propositi…" at bounding box center [192, 105] width 385 height 210
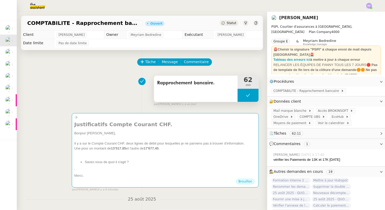
click at [247, 96] on icon at bounding box center [248, 95] width 4 height 3
click at [245, 96] on icon at bounding box center [243, 95] width 4 height 4
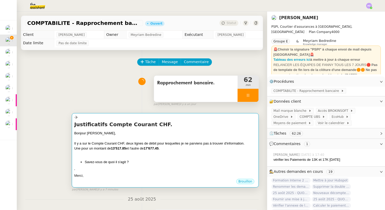
click at [172, 154] on div at bounding box center [165, 153] width 182 height 5
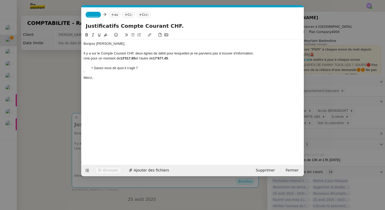
click at [162, 60] on strong "17'677.45" at bounding box center [160, 58] width 15 height 4
click at [182, 57] on div "Une pour un montant de 13'517.85 et l'autre de 17'477.45 ." at bounding box center [193, 58] width 218 height 5
drag, startPoint x: 135, startPoint y: 54, endPoint x: 101, endPoint y: 55, distance: 33.6
click at [101, 55] on div "Il y a sur le Compte Courant CHF, deux lignes de débit pour lesquelles je ne pa…" at bounding box center [193, 53] width 218 height 5
click at [182, 57] on div "Une pour un montant de 13'517.85 et l'autre de 17'477.45 ." at bounding box center [193, 58] width 218 height 5
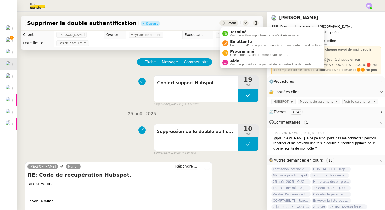
click at [230, 24] on span "Statut" at bounding box center [232, 23] width 10 height 4
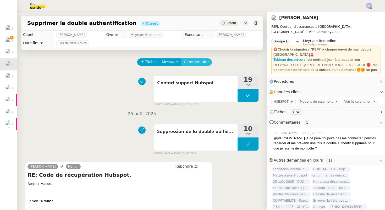
click at [192, 63] on span "Commentaire" at bounding box center [196, 62] width 25 height 6
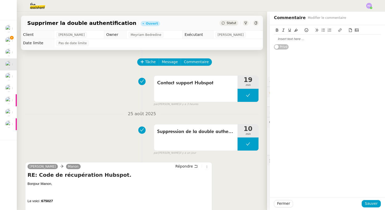
click at [287, 38] on div at bounding box center [327, 39] width 107 height 5
click at [281, 204] on span "Fermer" at bounding box center [283, 204] width 13 height 6
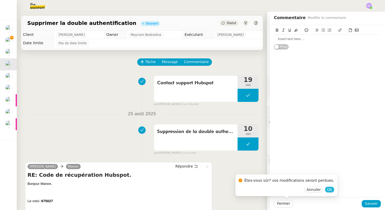
click at [327, 190] on span "Ok" at bounding box center [329, 189] width 5 height 5
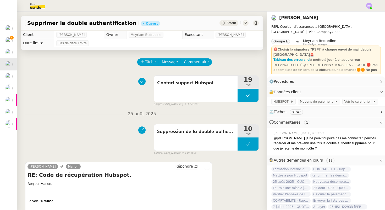
click at [227, 24] on span "Statut" at bounding box center [232, 23] width 10 height 4
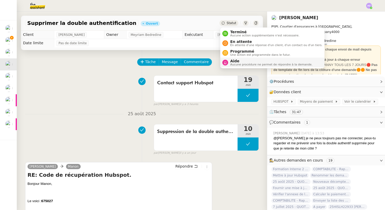
click at [234, 62] on span "Aide" at bounding box center [271, 61] width 82 height 4
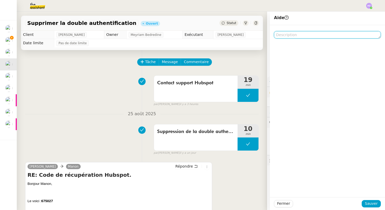
click at [291, 35] on textarea at bounding box center [327, 34] width 107 height 7
type textarea "Pour @Léa"
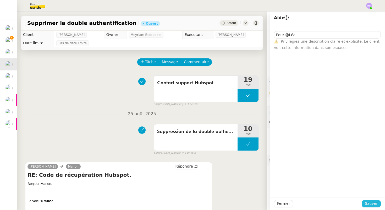
click at [370, 204] on span "Sauver" at bounding box center [371, 204] width 13 height 6
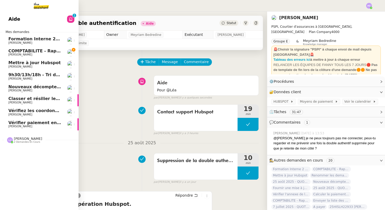
click at [21, 53] on span "[PERSON_NAME]" at bounding box center [20, 54] width 24 height 3
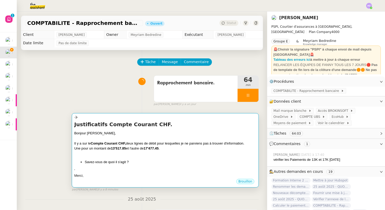
click at [169, 133] on div "Bonjour [PERSON_NAME]," at bounding box center [165, 133] width 182 height 5
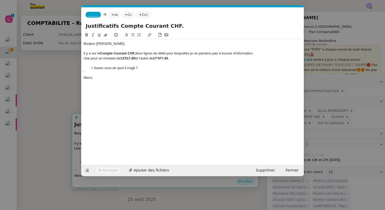
scroll to position [0, 11]
click at [86, 69] on ul "Savez-vous de quoi il s'agit ?" at bounding box center [193, 68] width 218 height 5
click at [85, 72] on div "’" at bounding box center [193, 73] width 218 height 5
click at [93, 78] on div "Merci," at bounding box center [193, 78] width 218 height 5
click at [61, 74] on nz-modal-container "Service TA - VOYAGE - PROPOSITION GLOBALE A utiliser dans le cadre de propositi…" at bounding box center [192, 105] width 385 height 210
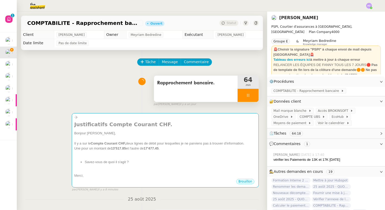
click at [257, 92] on div at bounding box center [248, 95] width 21 height 13
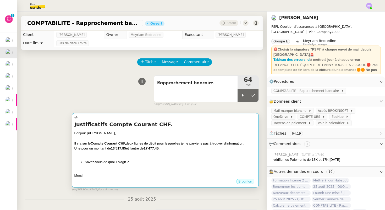
click at [140, 164] on li "Savez-vous de quoi il s'agit ?" at bounding box center [171, 162] width 172 height 5
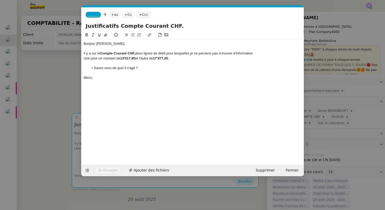
click at [114, 44] on div "Bonjour [PERSON_NAME]," at bounding box center [193, 43] width 218 height 5
drag, startPoint x: 135, startPoint y: 53, endPoint x: 92, endPoint y: 54, distance: 43.3
click at [92, 54] on div "Il y a sur le Compte Courant CHF, deux lignes de débit pour lesquelles je ne pa…" at bounding box center [193, 53] width 218 height 5
copy div "sur le Compte Courant CHF"
click at [123, 54] on div "Il y a deux lignes de débit pour lesquelles je ne parviens pas à trouver d'info…" at bounding box center [193, 53] width 218 height 5
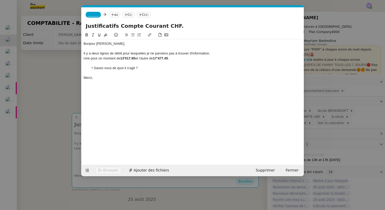
scroll to position [0, 0]
click at [173, 59] on div "Une pour un montant de 13'517.85 et l'autre de 17'477.45 ." at bounding box center [193, 58] width 218 height 5
click at [152, 68] on li "Savez-vous de quoi il s'agit ?" at bounding box center [195, 68] width 213 height 5
click at [112, 74] on div at bounding box center [193, 73] width 218 height 5
click at [105, 80] on div "Bonjour Fanny, Il y a deux lignes de débit sur le Compte Courant CHF pour lesqu…" at bounding box center [193, 60] width 218 height 43
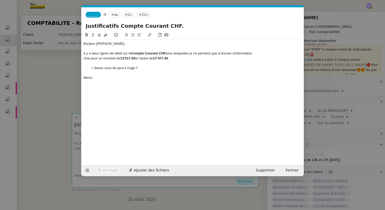
click at [95, 14] on span "_______" at bounding box center [93, 15] width 11 height 4
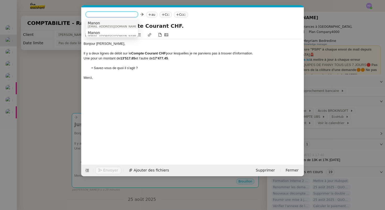
click at [100, 23] on span "Manon" at bounding box center [113, 23] width 50 height 4
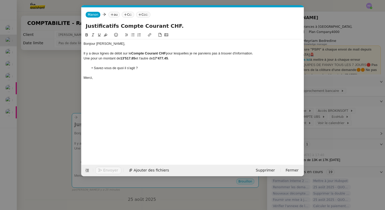
click at [111, 15] on icon at bounding box center [112, 14] width 3 height 3
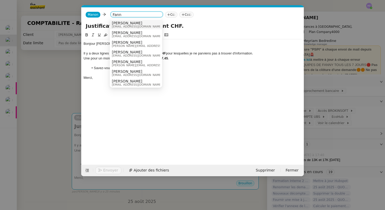
type input "Fann"
click at [136, 22] on div "Fanny Eyraud fanny@pspi.ch" at bounding box center [139, 24] width 54 height 7
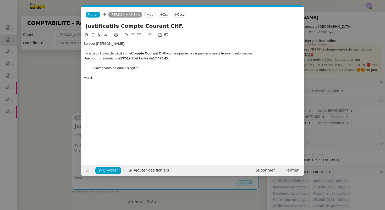
click at [117, 53] on div "Il y a deux lignes de débit sur le Compte Courant CHF pour lesquelles je ne par…" at bounding box center [193, 53] width 218 height 5
click at [111, 170] on span "Envoyer" at bounding box center [110, 171] width 15 height 6
click at [111, 170] on span "Confirmer l'envoi" at bounding box center [118, 171] width 31 height 6
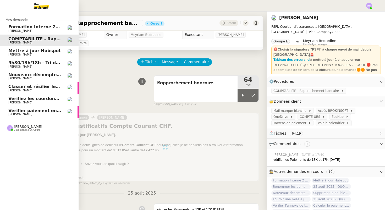
click at [27, 62] on span "9h30/13h/18h - Tri de la boite mail PRO - 22 août 2025" at bounding box center [72, 62] width 128 height 5
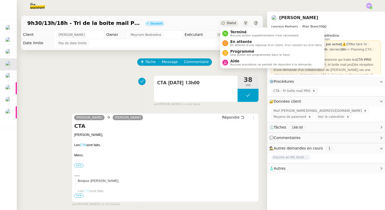
click at [229, 21] on span "Statut" at bounding box center [232, 23] width 10 height 4
click at [237, 51] on span "Programmé" at bounding box center [260, 51] width 60 height 4
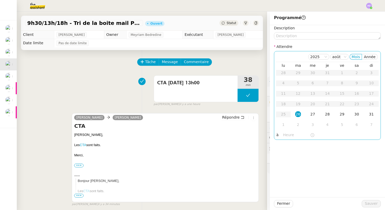
click at [296, 115] on div "26" at bounding box center [298, 114] width 6 height 6
click at [293, 135] on input "text" at bounding box center [296, 135] width 27 height 6
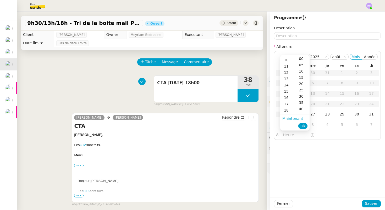
click at [291, 101] on div "17" at bounding box center [288, 104] width 15 height 6
click at [288, 64] on div "16" at bounding box center [288, 65] width 15 height 6
click at [303, 60] on div "00" at bounding box center [302, 59] width 14 height 6
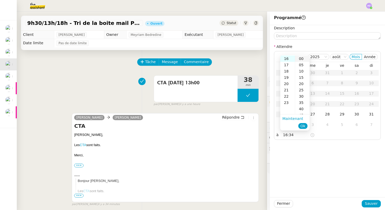
type input "16:00"
click at [303, 125] on span "Ok" at bounding box center [303, 125] width 5 height 5
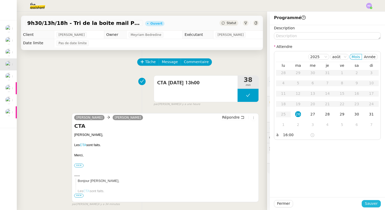
click at [372, 205] on span "Sauver" at bounding box center [371, 204] width 13 height 6
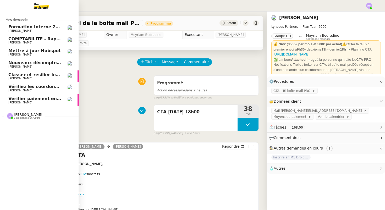
click at [14, 38] on span "COMPTABILITE - Rapprochement bancaire - 25 août 2025" at bounding box center [75, 38] width 134 height 5
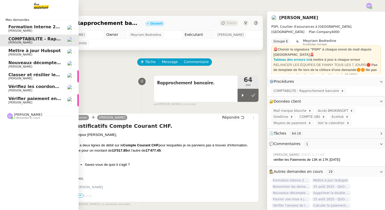
click at [24, 51] on span "Mettre à jour Hubspot" at bounding box center [34, 50] width 52 height 5
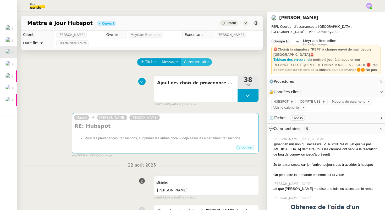
click at [187, 63] on span "Commentaire" at bounding box center [196, 62] width 25 height 6
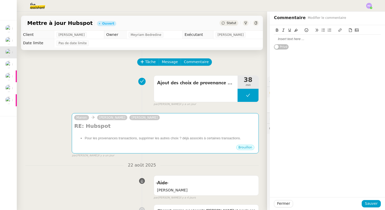
click at [288, 38] on div at bounding box center [327, 39] width 107 height 5
click at [372, 204] on span "Sauver" at bounding box center [371, 204] width 13 height 6
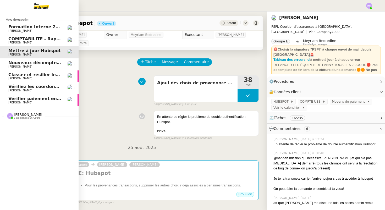
click at [29, 65] on span "[PERSON_NAME]" at bounding box center [34, 66] width 53 height 3
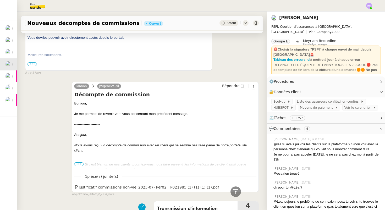
scroll to position [947, 0]
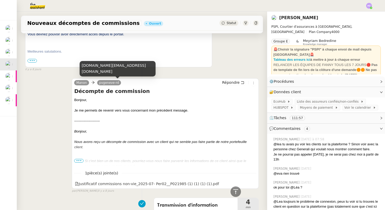
click at [108, 82] on link "pvgeneve-rd" at bounding box center [109, 82] width 24 height 5
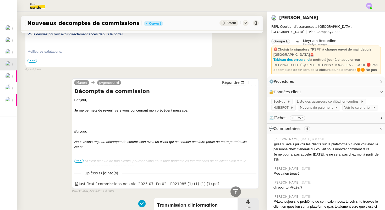
click at [108, 95] on div "Décompte de commission Bonjour, Je me permets de revenir vers vous concernant m…" at bounding box center [165, 127] width 182 height 79
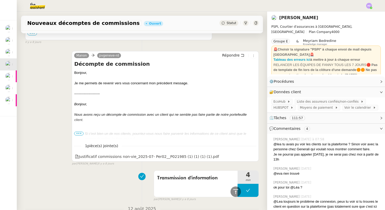
scroll to position [975, 0]
click at [80, 132] on span "•••" at bounding box center [78, 133] width 9 height 4
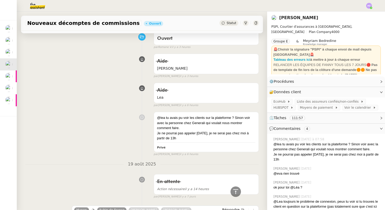
scroll to position [0, 0]
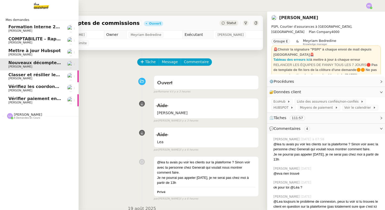
click at [19, 37] on span "COMPTABILITE - Rapprochement bancaire - 25 août 2025" at bounding box center [75, 38] width 134 height 5
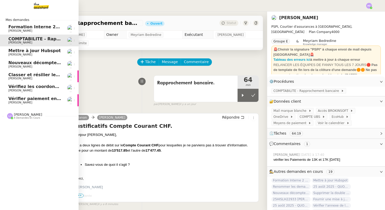
click at [21, 53] on span "Mettre à jour Hubspot" at bounding box center [34, 50] width 52 height 5
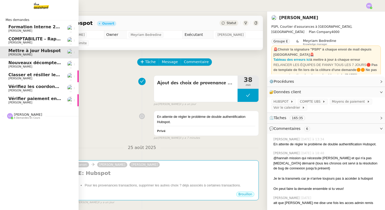
click at [16, 64] on span "Nouveaux décomptes de commissions" at bounding box center [53, 62] width 90 height 5
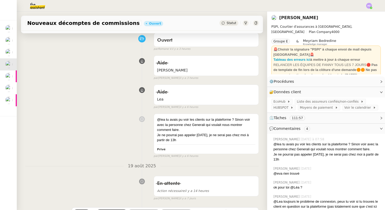
scroll to position [55, 0]
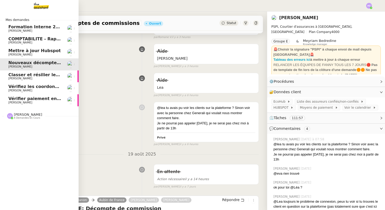
click at [27, 76] on span "Classer et résilier le contrat" at bounding box center [41, 74] width 66 height 5
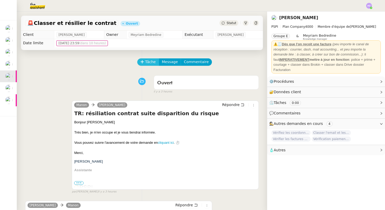
click at [151, 61] on span "Tâche" at bounding box center [150, 62] width 11 height 6
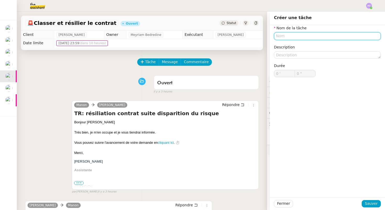
click at [279, 38] on input "text" at bounding box center [327, 36] width 107 height 8
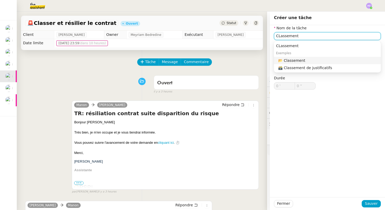
click at [299, 60] on div "📂 Classement" at bounding box center [328, 60] width 101 height 5
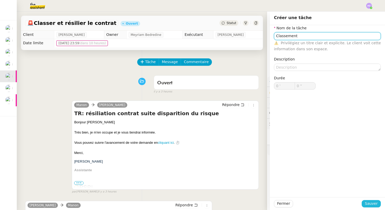
type input "Classement"
click at [371, 202] on span "Sauver" at bounding box center [371, 204] width 13 height 6
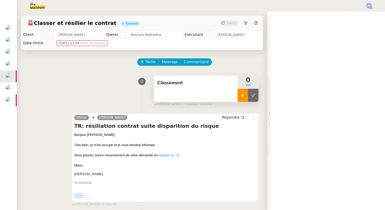
click at [245, 97] on icon at bounding box center [243, 95] width 4 height 4
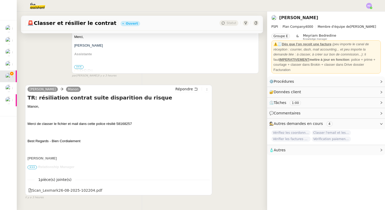
scroll to position [143, 0]
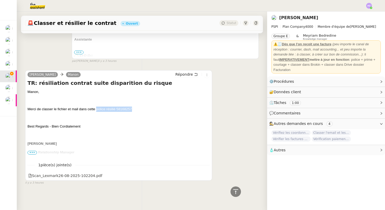
drag, startPoint x: 132, startPoint y: 108, endPoint x: 97, endPoint y: 109, distance: 35.1
click at [97, 109] on p "Merci de classer le fichier et mail dans cette police résilié 58168257" at bounding box center [119, 109] width 182 height 5
copy span "police résilié 58168257"
click at [205, 176] on icon at bounding box center [207, 176] width 4 height 4
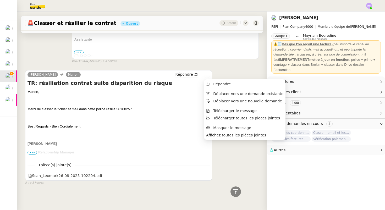
click at [206, 75] on icon at bounding box center [207, 74] width 3 height 3
click at [220, 112] on span "Télécharger le message" at bounding box center [235, 111] width 44 height 4
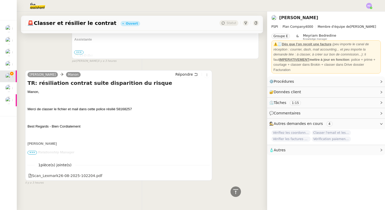
click at [121, 108] on span "Merci de classer le fichier et mail dans cette police résilié 58168257" at bounding box center [80, 109] width 105 height 4
copy span "58168257"
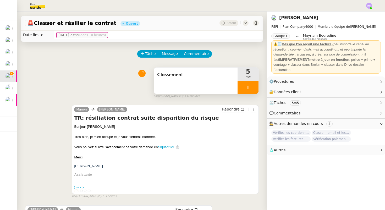
scroll to position [0, 0]
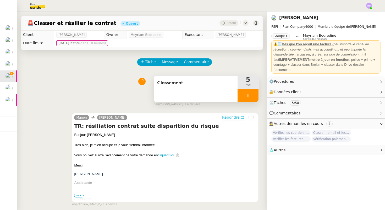
click at [237, 116] on span "Répondre" at bounding box center [231, 117] width 18 height 5
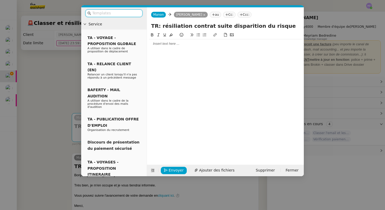
click at [157, 43] on div at bounding box center [225, 43] width 153 height 5
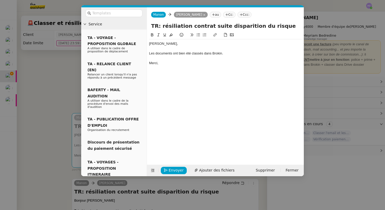
click at [212, 54] on div "Les documents ont bien été classés dans Brokin." at bounding box center [225, 53] width 153 height 5
click at [243, 53] on div "Les documents ont bien été classés dans la police résiliée. Brokin." at bounding box center [225, 53] width 153 height 5
click at [237, 53] on div "Les documents ont bien été classés dans la police résiliée. Brokin." at bounding box center [225, 53] width 153 height 5
click at [169, 59] on div at bounding box center [225, 58] width 153 height 5
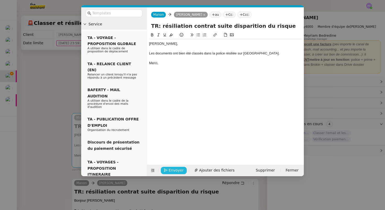
click at [171, 169] on span "Envoyer" at bounding box center [176, 171] width 15 height 6
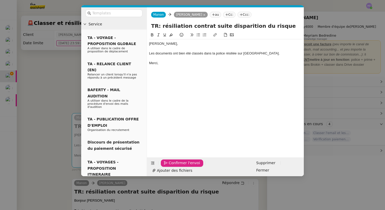
click at [171, 166] on span "Confirmer l'envoi" at bounding box center [184, 163] width 31 height 6
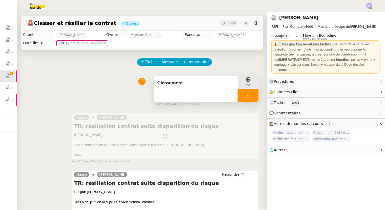
click at [256, 96] on div at bounding box center [248, 95] width 21 height 13
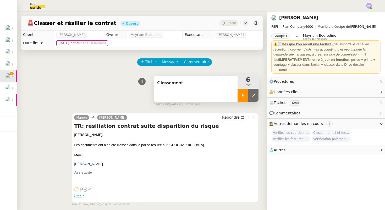
click at [256, 96] on button at bounding box center [253, 95] width 10 height 13
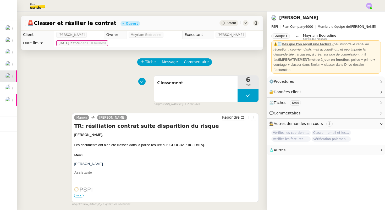
click at [233, 23] on span "Statut" at bounding box center [232, 23] width 10 height 4
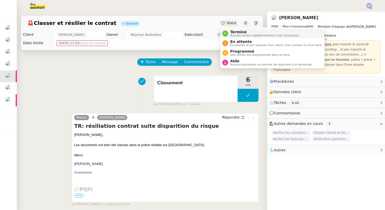
click at [240, 33] on span "Terminé" at bounding box center [264, 32] width 69 height 4
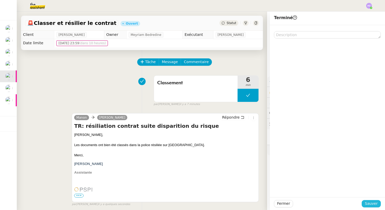
click at [376, 205] on span "Sauver" at bounding box center [371, 204] width 13 height 6
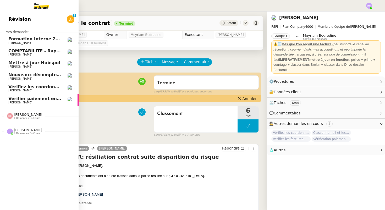
click at [37, 49] on span "COMPTABILITE - Rapprochement bancaire - 25 août 2025" at bounding box center [75, 51] width 134 height 5
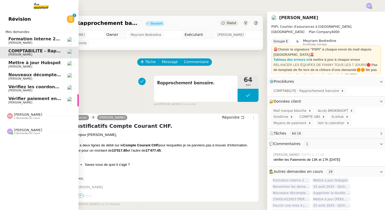
click at [39, 62] on span "Mettre à jour Hubspot" at bounding box center [34, 62] width 52 height 5
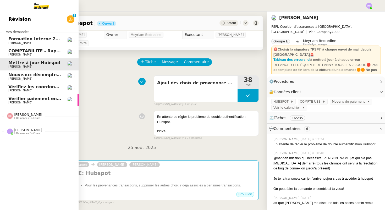
click at [39, 76] on span "Nouveaux décomptes de commissions" at bounding box center [53, 74] width 90 height 5
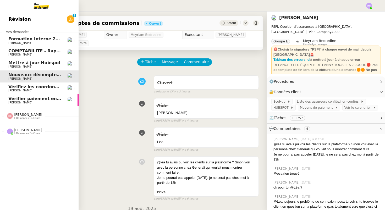
click at [17, 87] on span "Vérifiez les coordonnées bancaires pour le virement" at bounding box center [69, 86] width 123 height 5
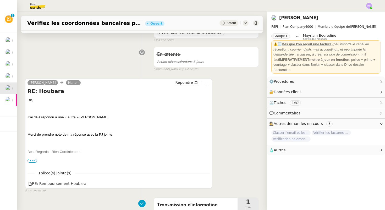
scroll to position [89, 0]
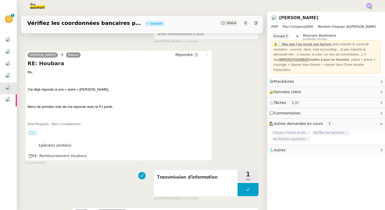
click at [34, 133] on span "•••" at bounding box center [32, 133] width 9 height 4
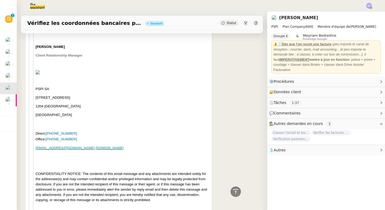
scroll to position [2289, 0]
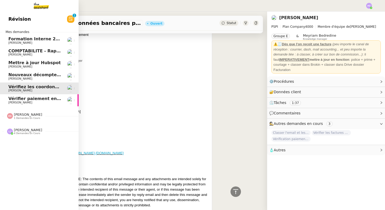
click at [21, 105] on link "Vérifier paiement en Euros pour Team2act [PERSON_NAME]" at bounding box center [39, 100] width 79 height 12
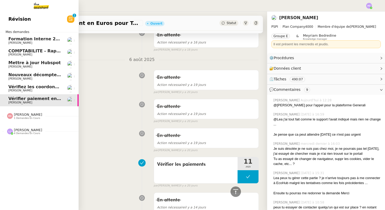
click at [23, 87] on span "Vérifiez les coordonnées bancaires pour le virement" at bounding box center [69, 86] width 123 height 5
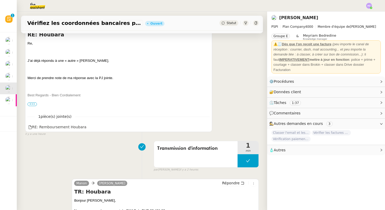
scroll to position [122, 0]
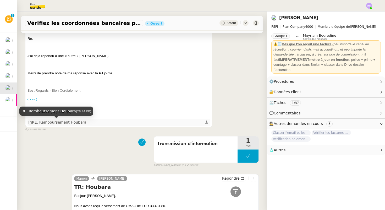
click at [49, 125] on div "RE: Remboursement Houbara" at bounding box center [57, 123] width 58 height 6
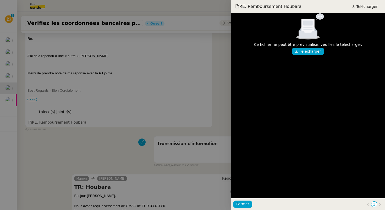
click at [71, 131] on div at bounding box center [192, 105] width 385 height 210
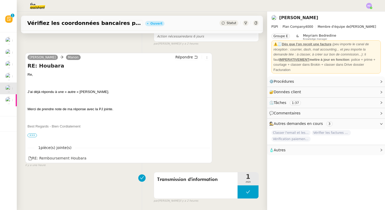
scroll to position [86, 0]
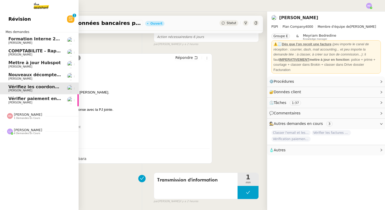
click at [24, 100] on span "Vérifier paiement en Euros pour Team2act" at bounding box center [58, 98] width 100 height 5
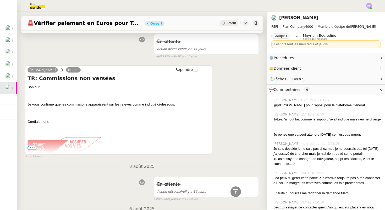
scroll to position [3408, 0]
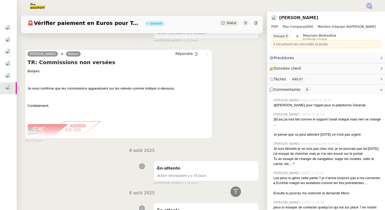
click at [33, 130] on span "•••" at bounding box center [32, 132] width 9 height 4
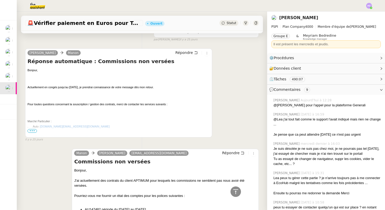
scroll to position [5828, 0]
click at [34, 130] on span "•••" at bounding box center [32, 132] width 9 height 4
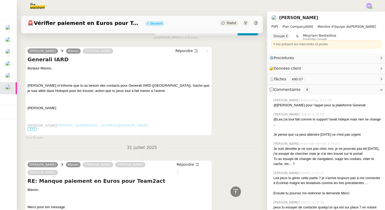
scroll to position [6303, 0]
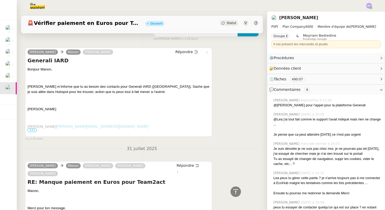
click at [34, 128] on span "•••" at bounding box center [32, 130] width 9 height 4
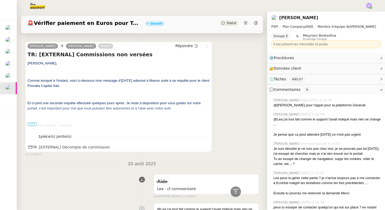
scroll to position [1023, 0]
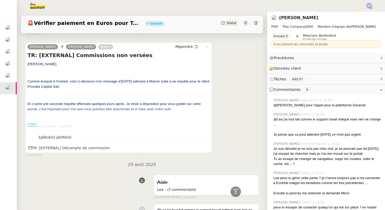
click at [33, 124] on span "•••" at bounding box center [32, 125] width 9 height 4
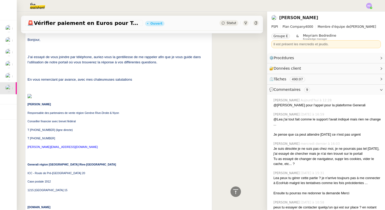
scroll to position [1178, 0]
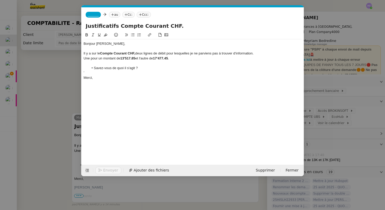
scroll to position [0, 11]
click at [70, 89] on nz-modal-container "Service TA - VOYAGE - PROPOSITION GLOBALE A utiliser dans le cadre de propositi…" at bounding box center [192, 105] width 385 height 210
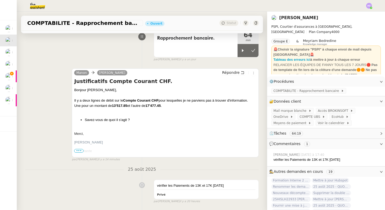
scroll to position [60, 0]
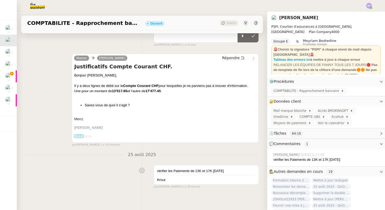
click at [99, 69] on h4 "Justificatifs Compte Courant CHF." at bounding box center [165, 66] width 182 height 7
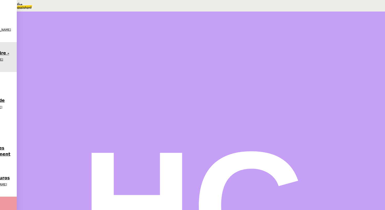
scroll to position [29, 0]
click at [67, 60] on div at bounding box center [61, 60] width 10 height 0
click at [69, 61] on icon at bounding box center [66, 59] width 4 height 4
click at [77, 60] on button at bounding box center [72, 60] width 10 height 0
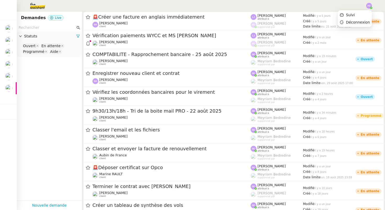
click at [372, 8] on div at bounding box center [370, 6] width 6 height 6
click at [351, 13] on span "Suivi" at bounding box center [350, 15] width 9 height 4
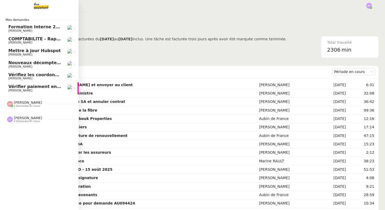
click at [15, 29] on span "Formation Interne 2 - [PERSON_NAME]" at bounding box center [53, 26] width 91 height 5
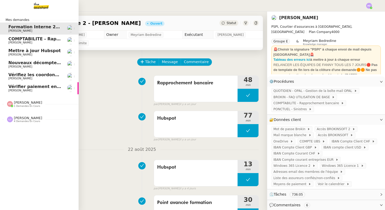
click at [22, 40] on span "COMPTABILITE - Rapprochement bancaire - 25 août 2025" at bounding box center [75, 38] width 134 height 5
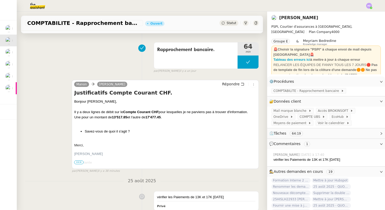
scroll to position [34, 0]
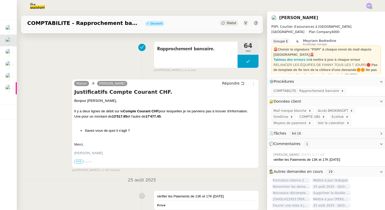
click at [191, 88] on div "[PERSON_NAME] Répondre" at bounding box center [165, 84] width 182 height 8
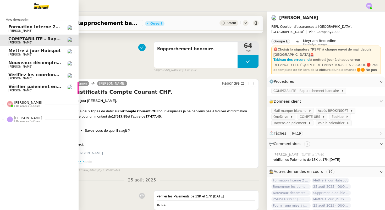
click at [16, 55] on span "[PERSON_NAME]" at bounding box center [20, 54] width 24 height 3
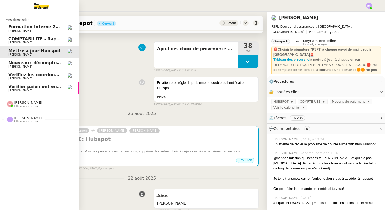
click at [20, 65] on span "[PERSON_NAME]" at bounding box center [20, 66] width 24 height 3
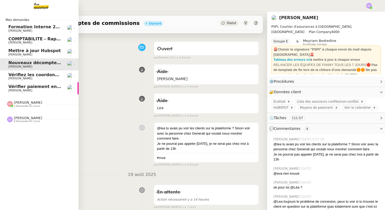
click at [21, 76] on span "Vérifiez les coordonnées bancaires pour le virement" at bounding box center [69, 74] width 123 height 5
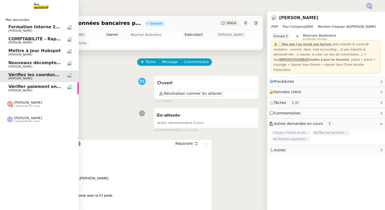
click at [22, 88] on span "Vérifier paiement en Euros pour Team2act" at bounding box center [58, 86] width 100 height 5
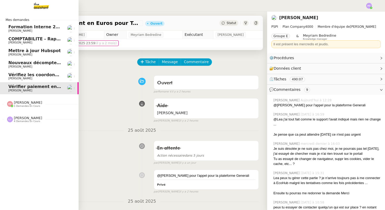
click at [32, 62] on span "Nouveaux décomptes de commissions" at bounding box center [53, 62] width 90 height 5
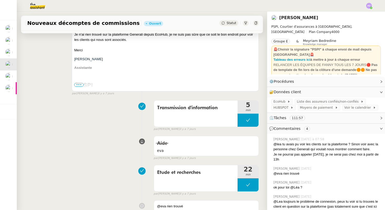
scroll to position [352, 0]
